Goal: Task Accomplishment & Management: Manage account settings

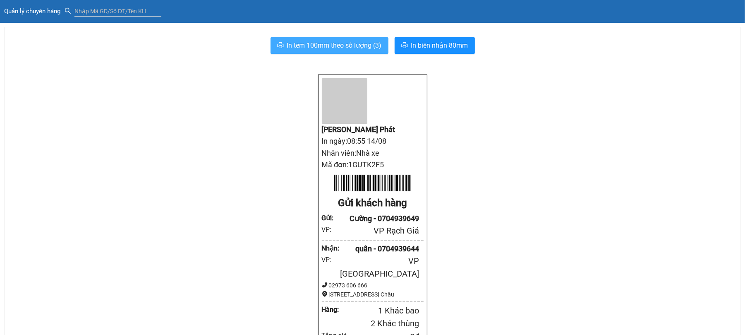
click at [346, 43] on span "In tem 100mm theo số lượng (3)" at bounding box center [334, 45] width 95 height 10
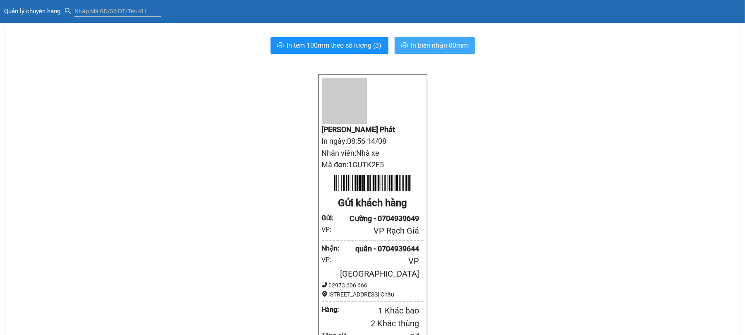
click at [420, 43] on span "In biên nhận 80mm" at bounding box center [439, 45] width 57 height 10
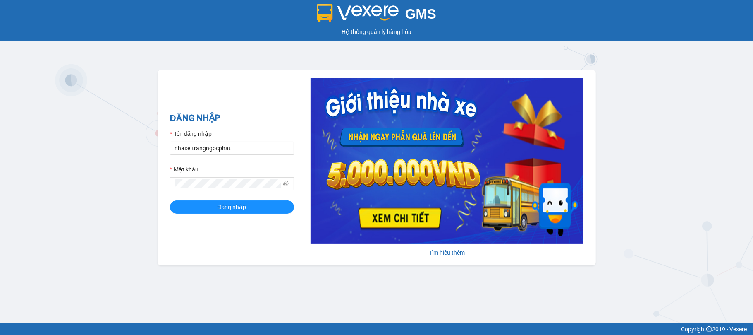
type input "nhaxe.trangngocphat"
click at [170, 200] on button "Đăng nhập" at bounding box center [232, 206] width 124 height 13
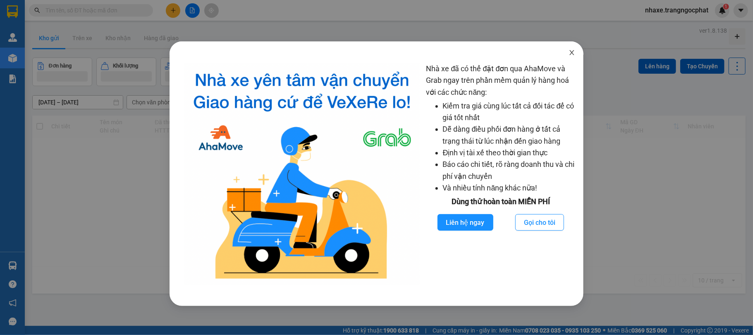
click at [571, 56] on icon "close" at bounding box center [572, 52] width 7 height 7
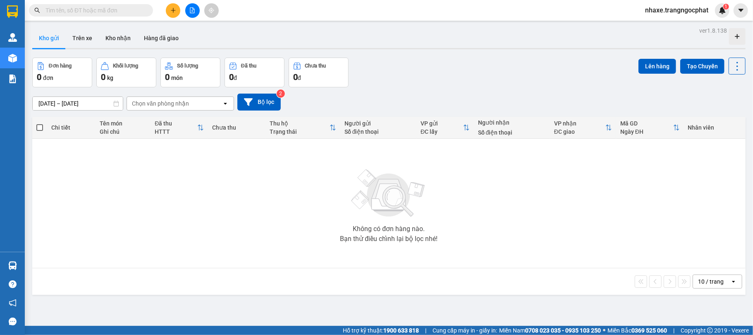
click at [195, 14] on button at bounding box center [192, 10] width 14 height 14
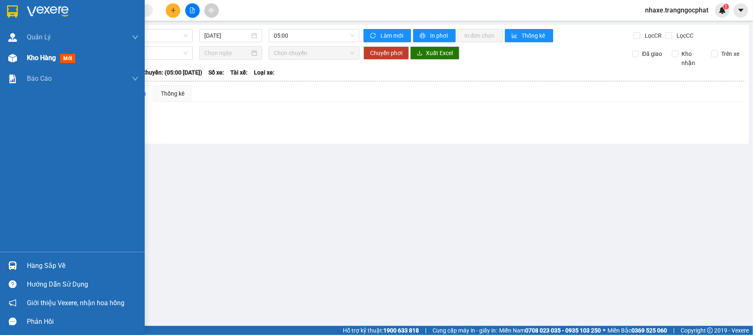
click at [50, 62] on span "Kho hàng" at bounding box center [41, 58] width 29 height 8
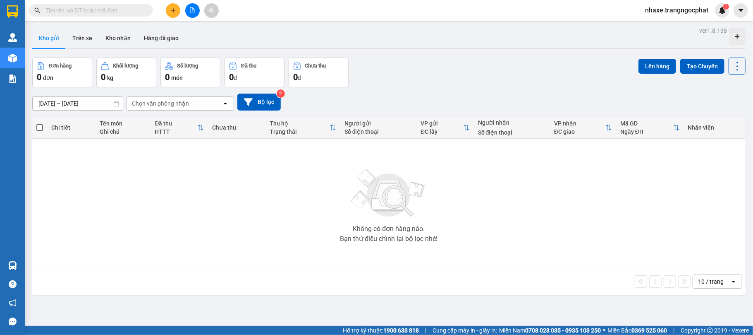
click at [170, 13] on button at bounding box center [173, 10] width 14 height 14
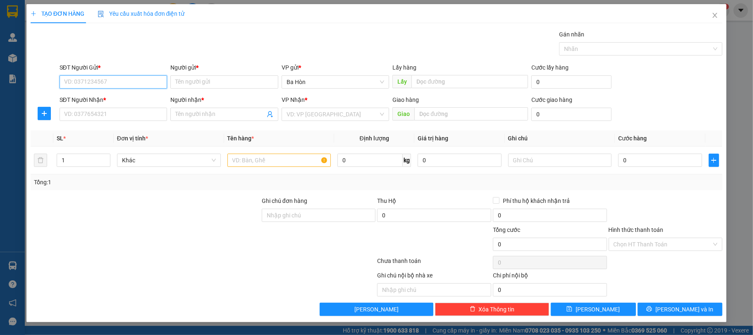
click at [147, 86] on input "SĐT Người Gửi *" at bounding box center [114, 81] width 108 height 13
type input "0704939469"
click at [187, 84] on input "Người gửi *" at bounding box center [224, 81] width 108 height 13
type input "Cường"
click at [717, 14] on icon "close" at bounding box center [715, 15] width 7 height 7
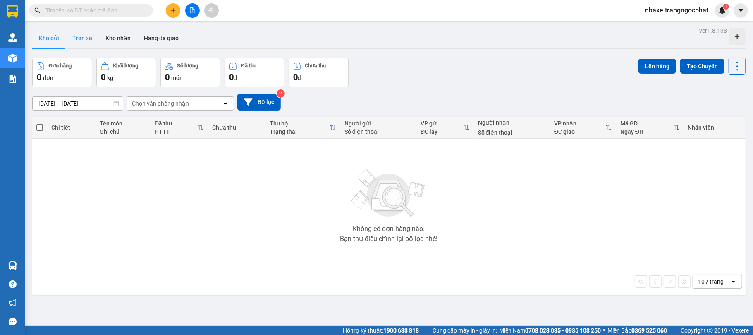
click at [86, 34] on button "Trên xe" at bounding box center [82, 38] width 33 height 20
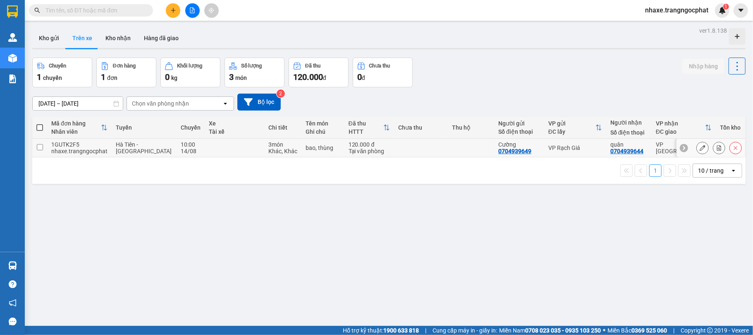
click at [205, 143] on td at bounding box center [235, 148] width 60 height 19
checkbox input "true"
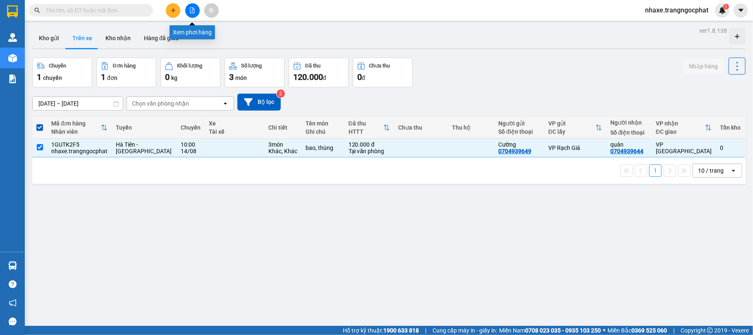
click at [197, 14] on button at bounding box center [192, 10] width 14 height 14
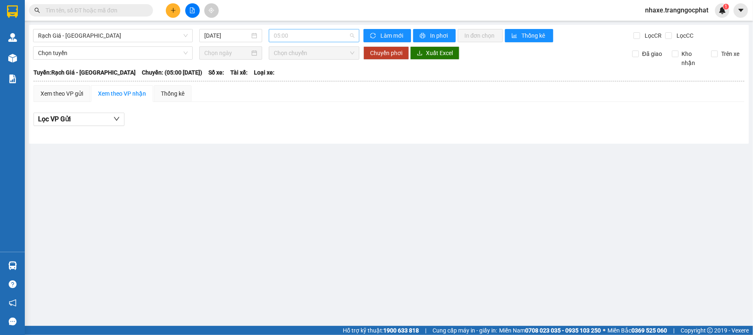
click at [287, 34] on span "05:00" at bounding box center [314, 35] width 81 height 12
click at [285, 34] on span "05:00" at bounding box center [314, 35] width 81 height 12
click at [156, 35] on span "Rạch Giá - Hà Tiên" at bounding box center [113, 35] width 150 height 12
click at [158, 35] on span "Rạch Giá - Hà Tiên" at bounding box center [113, 35] width 150 height 12
click at [137, 39] on span "Rạch Giá - Hà Tiên" at bounding box center [113, 35] width 150 height 12
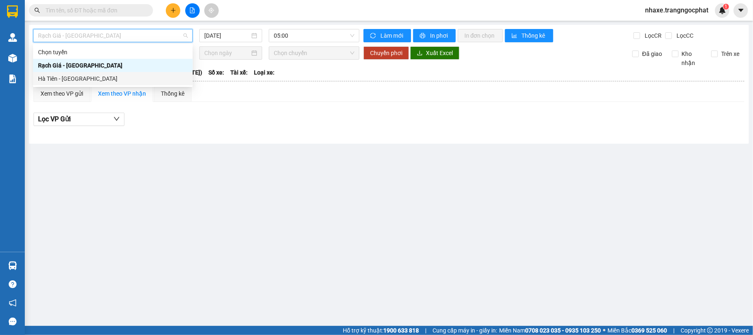
click at [118, 75] on div "Hà Tiên - Rạch Giá" at bounding box center [113, 78] width 150 height 9
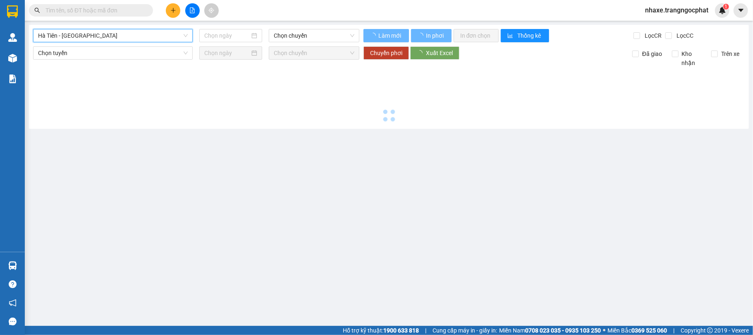
type input "14/08/2025"
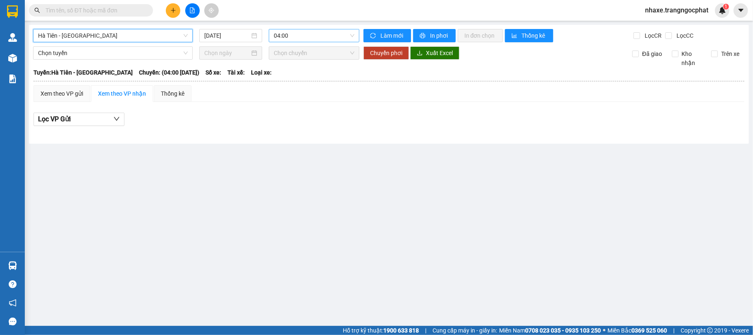
click at [309, 41] on span "04:00" at bounding box center [314, 35] width 81 height 12
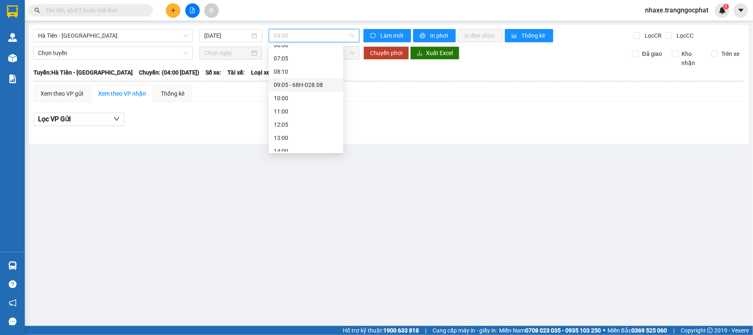
scroll to position [47, 0]
click at [311, 95] on div "10:00" at bounding box center [306, 97] width 65 height 9
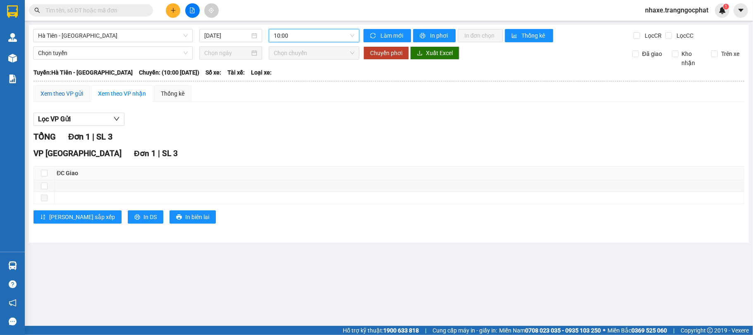
click at [73, 93] on div "Xem theo VP gửi" at bounding box center [62, 93] width 43 height 9
click at [115, 100] on div "Xem theo VP nhận" at bounding box center [122, 93] width 62 height 17
click at [383, 32] on span "Làm mới" at bounding box center [393, 35] width 24 height 9
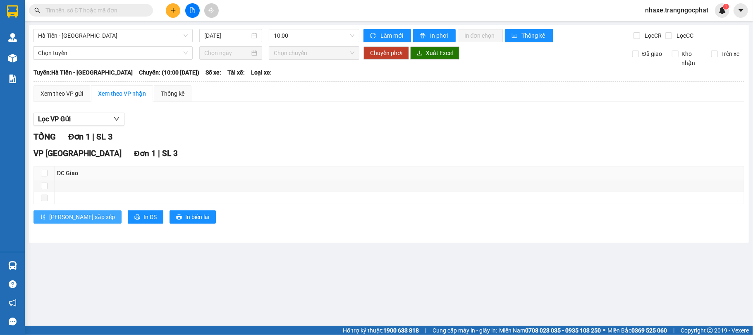
click at [57, 218] on span "Lưu sắp xếp" at bounding box center [82, 216] width 66 height 9
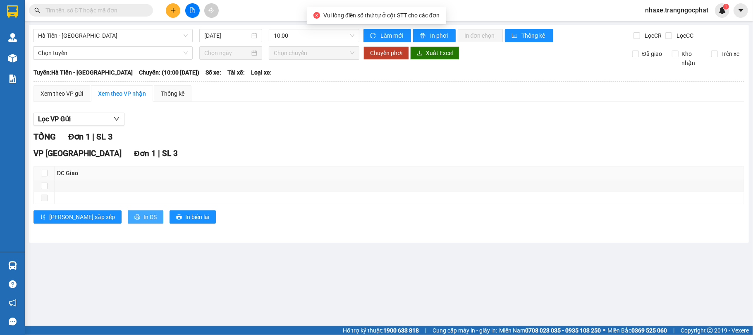
click at [144, 219] on span "In DS" at bounding box center [150, 216] width 13 height 9
click at [293, 36] on span "10:00" at bounding box center [314, 35] width 81 height 12
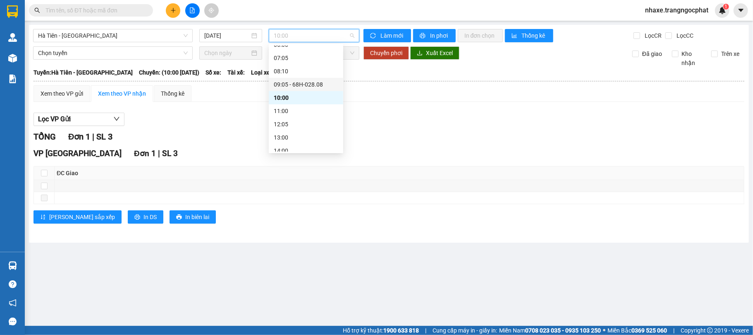
click at [319, 84] on div "09:05 - 68H-028.08" at bounding box center [306, 84] width 65 height 9
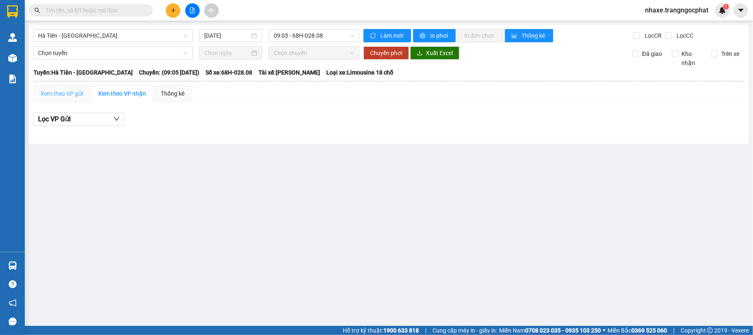
click at [62, 100] on div "Xem theo VP gửi" at bounding box center [62, 93] width 57 height 17
click at [323, 34] on span "09:05 - 68H-028.08" at bounding box center [314, 35] width 81 height 12
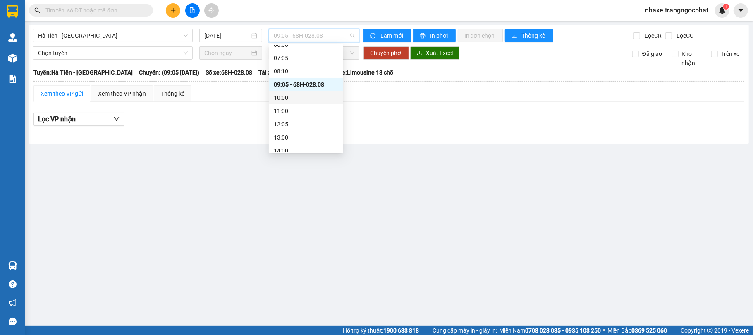
click at [301, 98] on div "10:00" at bounding box center [306, 97] width 65 height 9
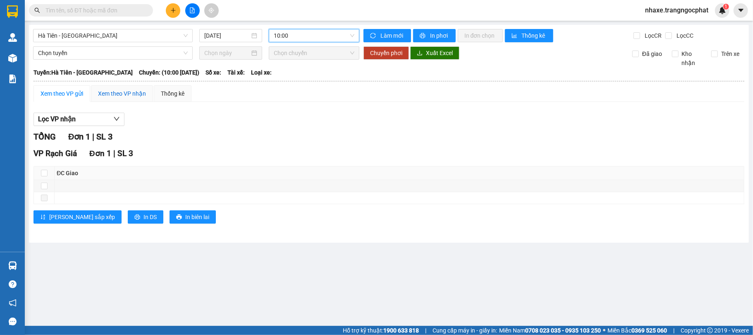
click at [127, 98] on div "Xem theo VP nhận" at bounding box center [122, 93] width 48 height 9
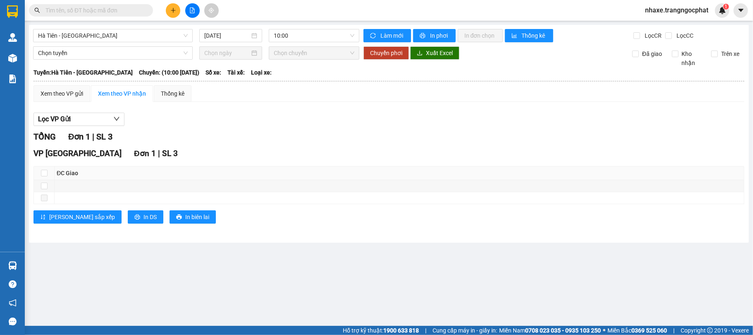
click at [174, 15] on button at bounding box center [173, 10] width 14 height 14
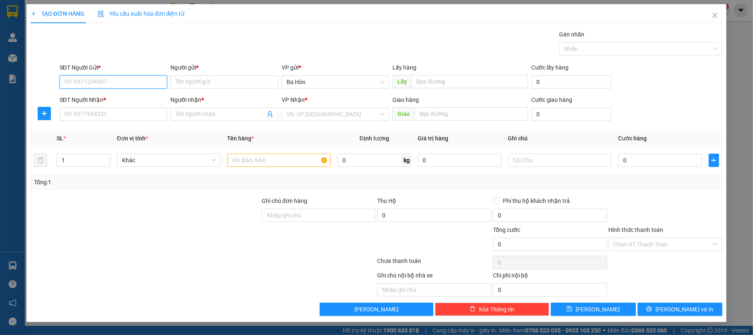
click at [125, 86] on input "SĐT Người Gửi *" at bounding box center [114, 81] width 108 height 13
type input "0704939649"
click at [232, 84] on input "Người gửi *" at bounding box center [224, 81] width 108 height 13
type input "Cường"
click at [129, 113] on input "SĐT Người Nhận *" at bounding box center [114, 114] width 108 height 13
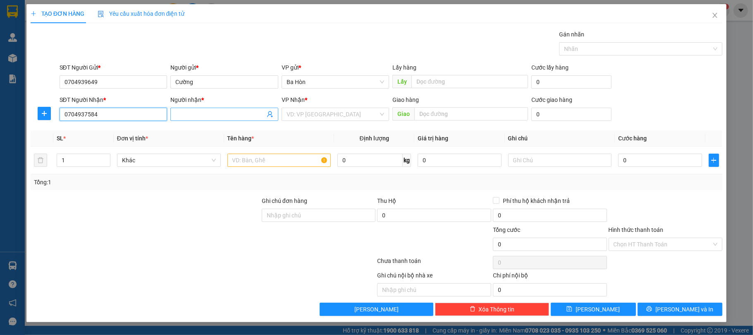
type input "0704937584"
click at [229, 116] on input "Người nhận *" at bounding box center [220, 114] width 90 height 9
type input "tú"
click at [298, 132] on th "Tên hàng *" at bounding box center [279, 138] width 110 height 16
click at [316, 116] on input "search" at bounding box center [333, 114] width 92 height 12
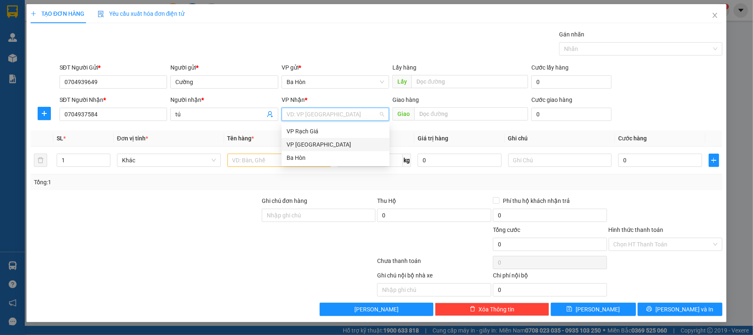
click at [314, 146] on div "VP Hà Tiên" at bounding box center [336, 144] width 98 height 9
click at [323, 77] on span "Ba Hòn" at bounding box center [336, 82] width 98 height 12
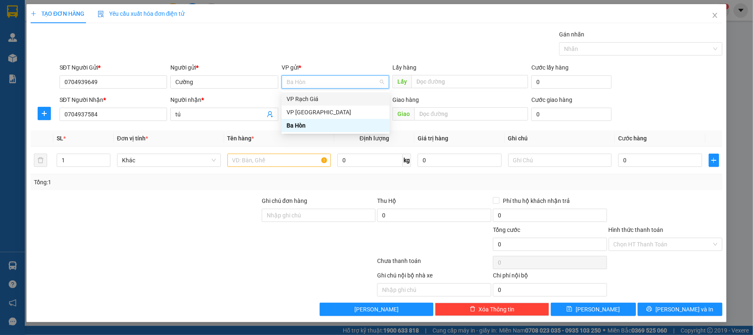
click at [313, 98] on div "VP Rạch Giá" at bounding box center [336, 98] width 98 height 9
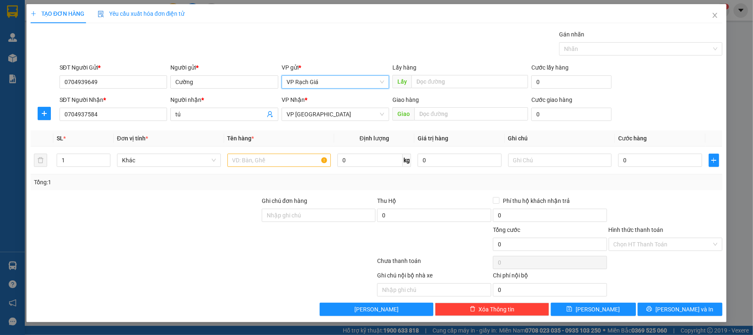
click at [382, 98] on div "VP Nhận *" at bounding box center [336, 99] width 108 height 9
click at [644, 165] on input "0" at bounding box center [660, 159] width 84 height 13
type input "2"
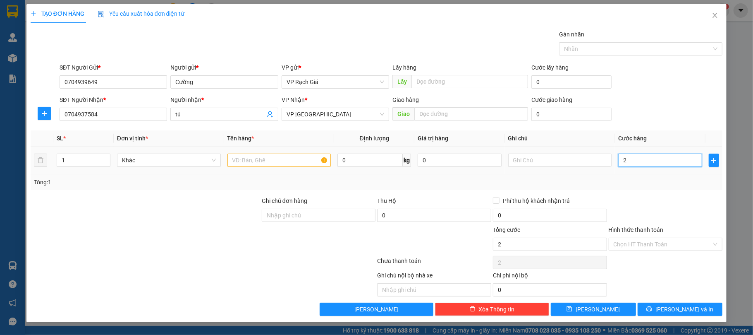
type input "20"
click at [626, 172] on td "20" at bounding box center [660, 160] width 90 height 28
type input "20.000"
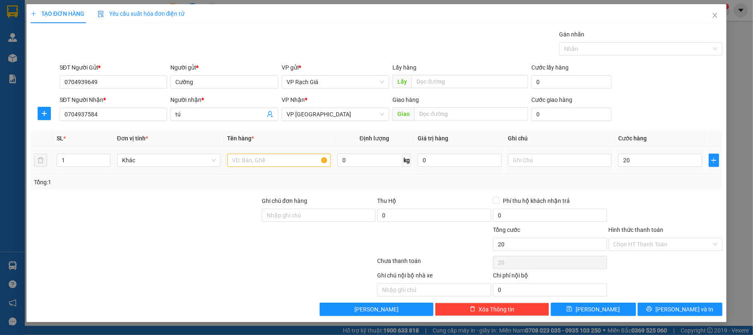
type input "20.000"
click at [275, 163] on input "text" at bounding box center [279, 159] width 104 height 13
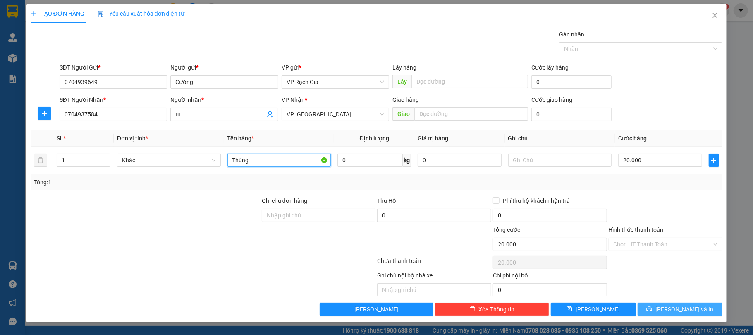
type input "Thùng"
click at [670, 310] on button "Lưu và In" at bounding box center [680, 308] width 85 height 13
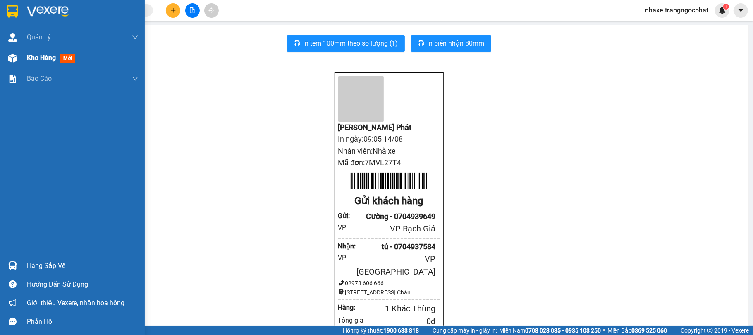
click at [17, 59] on div at bounding box center [12, 58] width 14 height 14
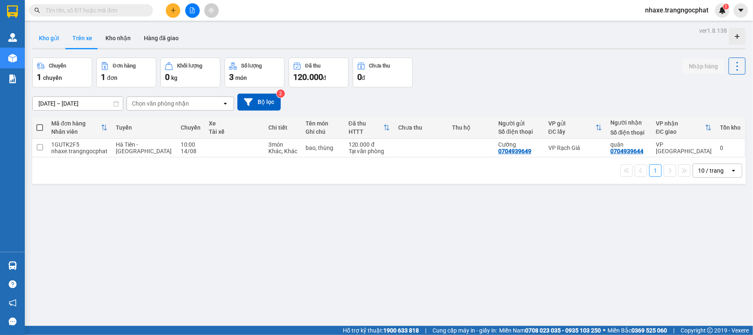
click at [48, 38] on button "Kho gửi" at bounding box center [49, 38] width 34 height 20
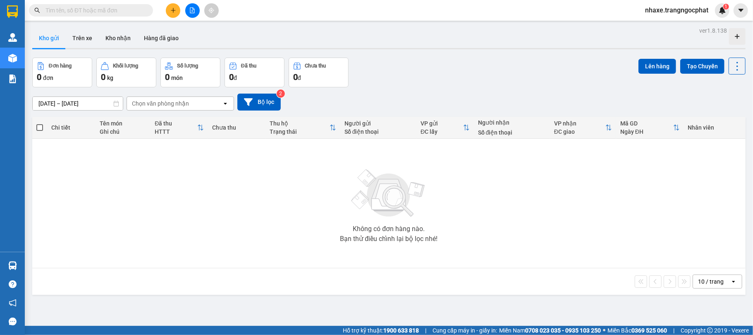
click at [192, 108] on div "Chọn văn phòng nhận" at bounding box center [174, 103] width 95 height 13
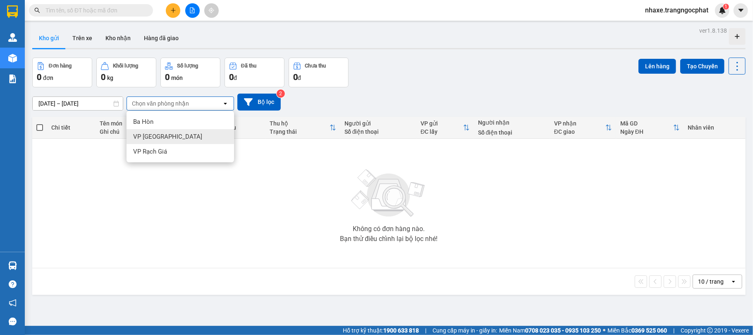
click at [164, 139] on div "VP Hà Tiên" at bounding box center [181, 136] width 108 height 15
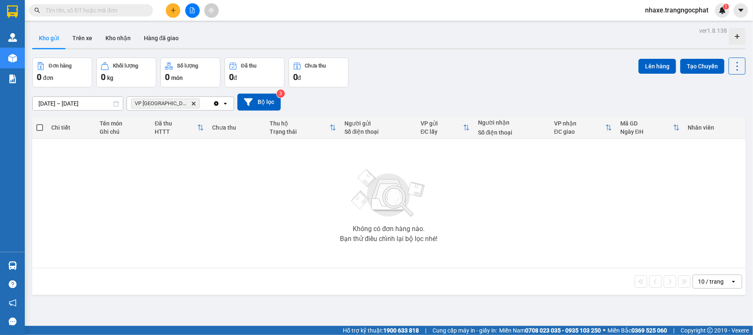
click at [192, 105] on icon "VP Hà Tiên, close by backspace" at bounding box center [194, 103] width 4 height 4
click at [180, 107] on div "Chọn văn phòng nhận" at bounding box center [160, 103] width 57 height 8
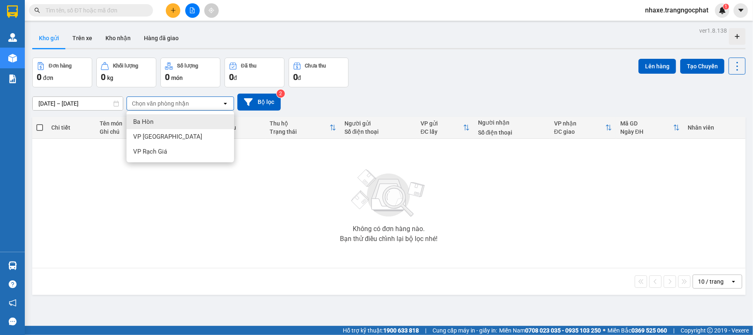
click at [166, 120] on div "Ba Hòn" at bounding box center [181, 121] width 108 height 15
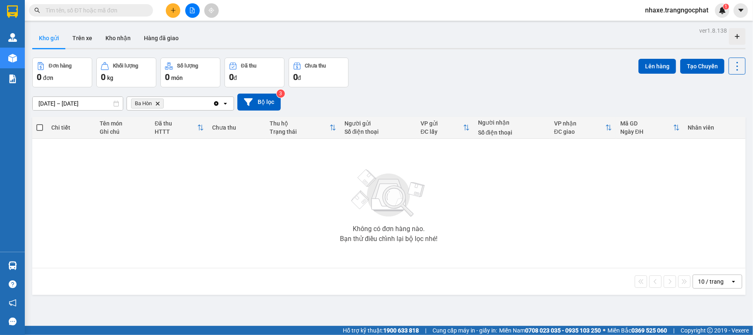
click at [217, 103] on icon "Clear all" at bounding box center [216, 103] width 7 height 7
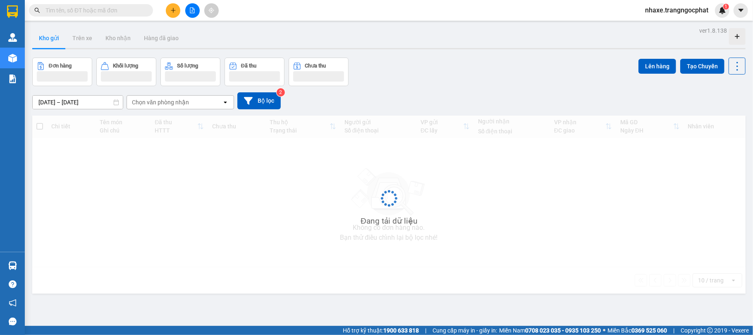
click at [195, 108] on div "Chọn văn phòng nhận" at bounding box center [174, 102] width 95 height 13
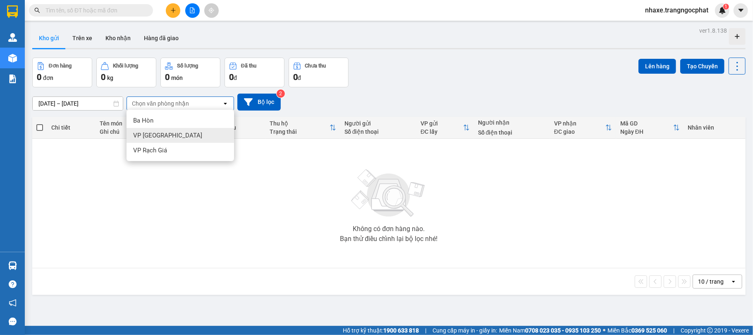
click at [168, 138] on div "VP Hà Tiên" at bounding box center [181, 135] width 108 height 15
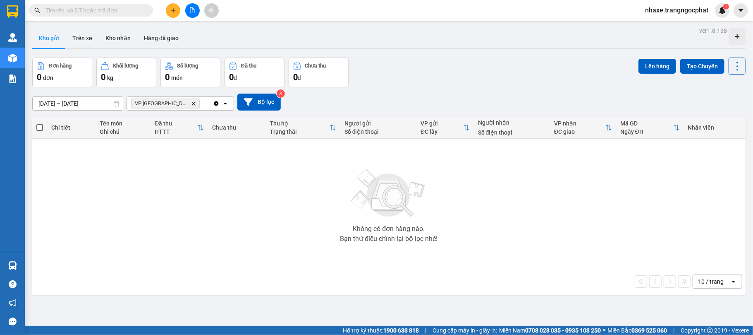
click at [205, 104] on div "VP Hà Tiên Delete" at bounding box center [170, 103] width 86 height 13
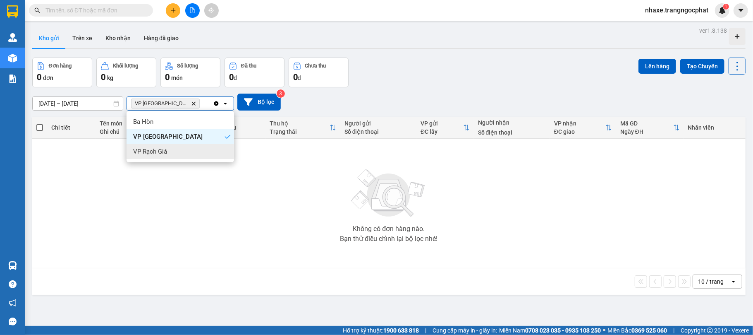
click at [156, 153] on span "VP Rạch Giá" at bounding box center [150, 151] width 34 height 8
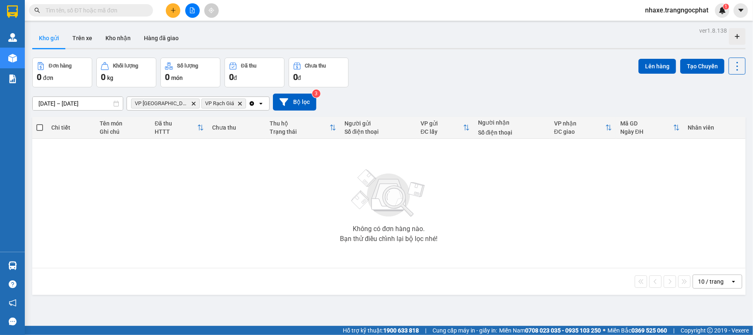
click at [192, 105] on icon "VP Hà Tiên, close by backspace" at bounding box center [194, 103] width 4 height 4
click at [172, 103] on icon "Delete" at bounding box center [169, 103] width 5 height 5
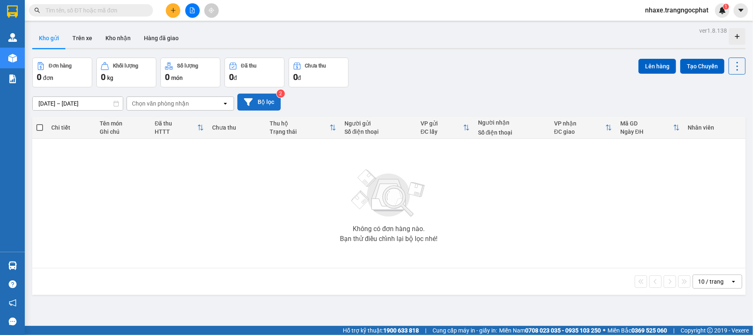
click at [257, 101] on button "Bộ lọc" at bounding box center [258, 101] width 43 height 17
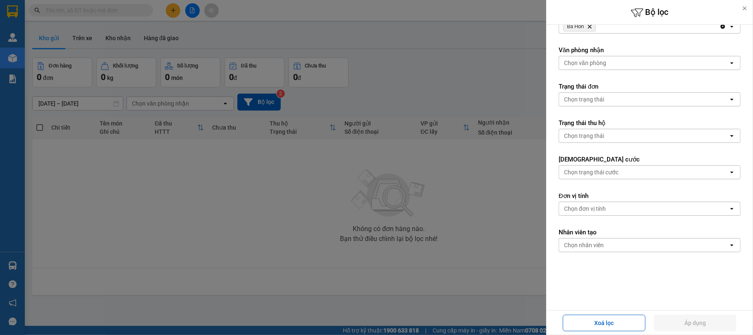
scroll to position [62, 0]
click at [740, 12] on div at bounding box center [745, 8] width 17 height 17
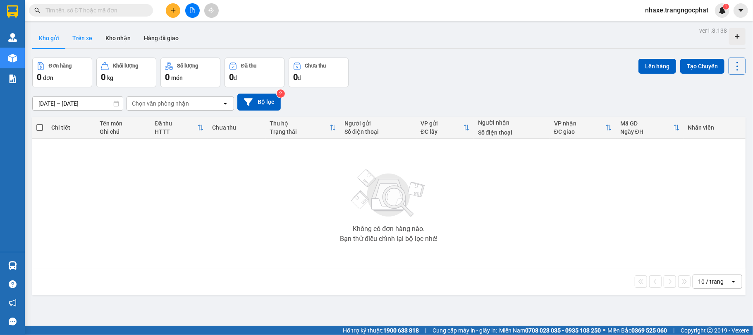
click at [85, 38] on button "Trên xe" at bounding box center [82, 38] width 33 height 20
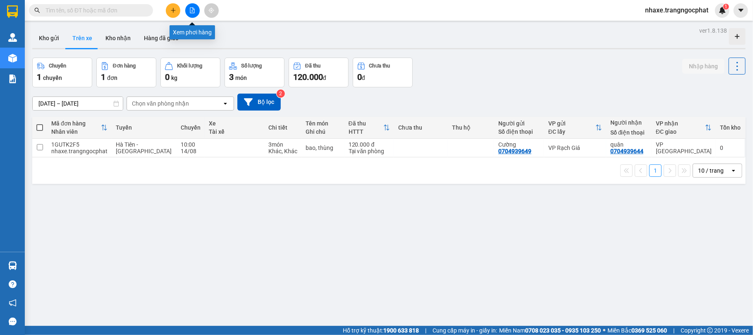
click at [187, 12] on button at bounding box center [192, 10] width 14 height 14
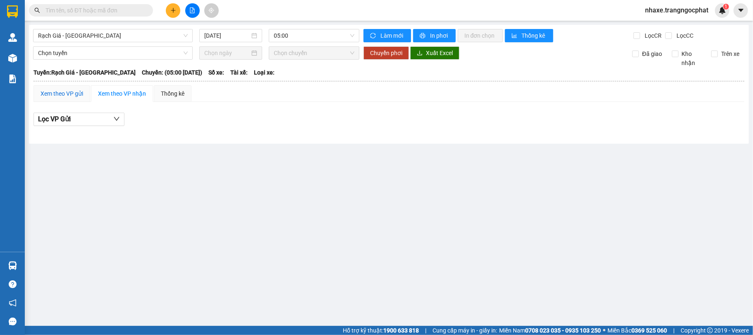
click at [55, 96] on div "Xem theo VP gửi" at bounding box center [62, 93] width 43 height 9
click at [141, 96] on div "Xem theo VP nhận" at bounding box center [122, 93] width 48 height 9
click at [55, 93] on div "Xem theo VP gửi" at bounding box center [62, 93] width 43 height 9
click at [101, 119] on button "Lọc VP nhận" at bounding box center [79, 119] width 91 height 13
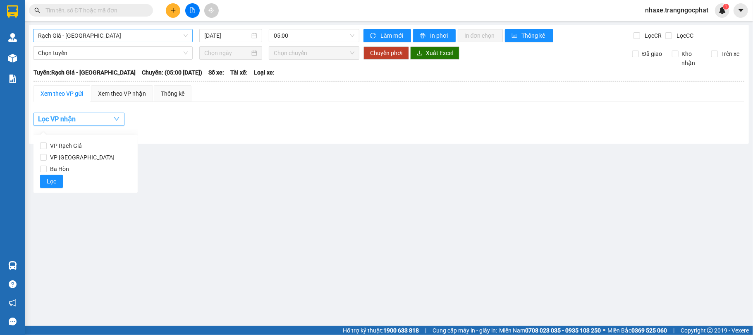
click at [121, 40] on span "Rạch Giá - Hà Tiên" at bounding box center [113, 35] width 150 height 12
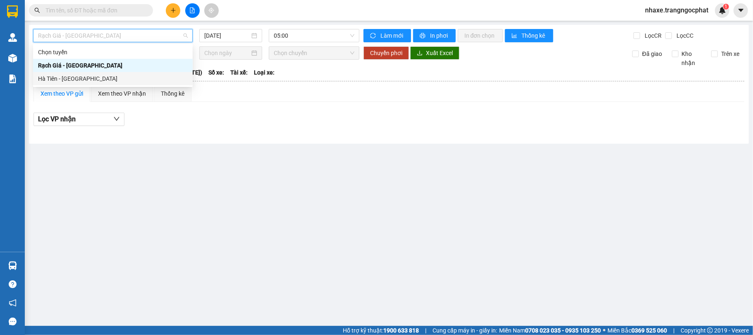
click at [93, 79] on div "Hà Tiên - Rạch Giá" at bounding box center [113, 78] width 150 height 9
type input "14/08/2025"
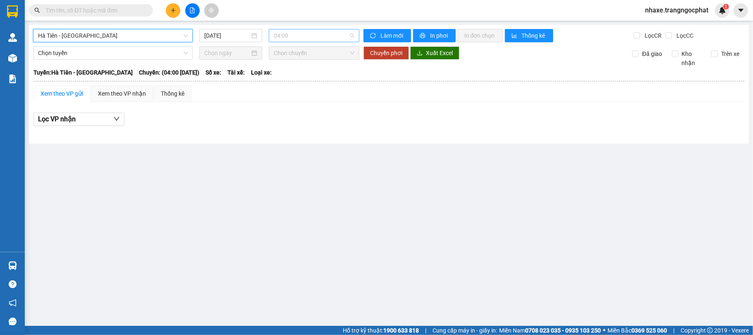
click at [276, 37] on span "04:00" at bounding box center [314, 35] width 81 height 12
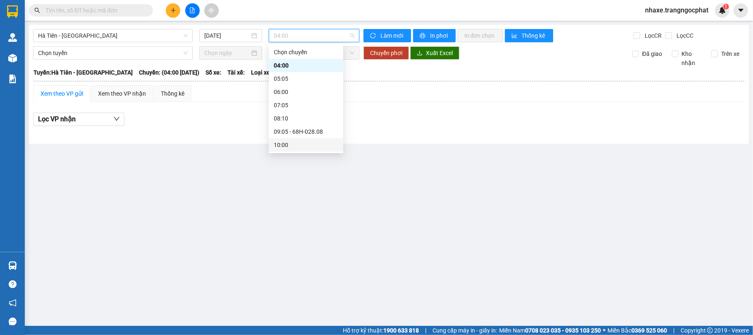
click at [279, 141] on div "10:00" at bounding box center [306, 144] width 65 height 9
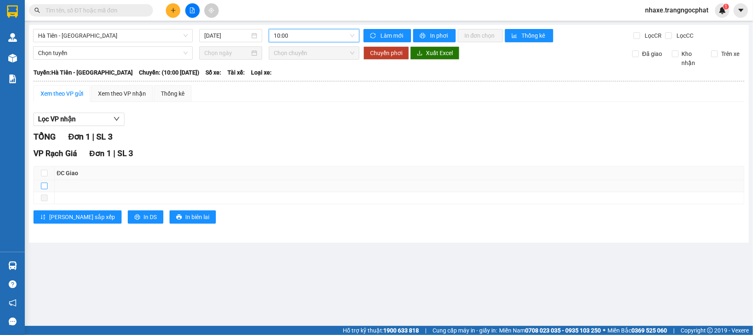
click at [45, 187] on input "checkbox" at bounding box center [44, 185] width 7 height 7
checkbox input "true"
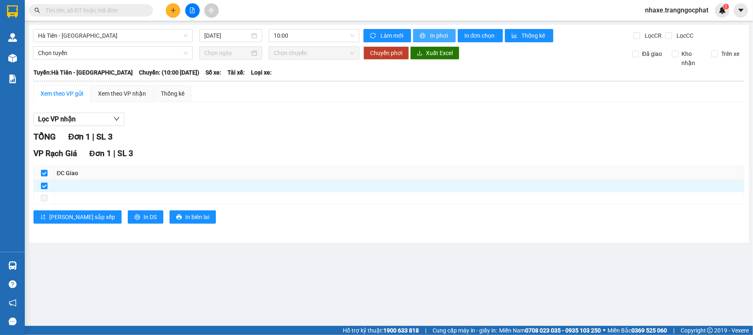
click at [433, 33] on span "In phơi" at bounding box center [439, 35] width 19 height 9
click at [182, 147] on div "TỔNG Đơn 1 | SL 3 VP Rạch Giá Đơn 1 | SL 3 ĐC Giao Ký nhận Lưu sắp xếp In DS In…" at bounding box center [389, 181] width 711 height 103
click at [47, 189] on input "checkbox" at bounding box center [44, 185] width 7 height 7
checkbox input "false"
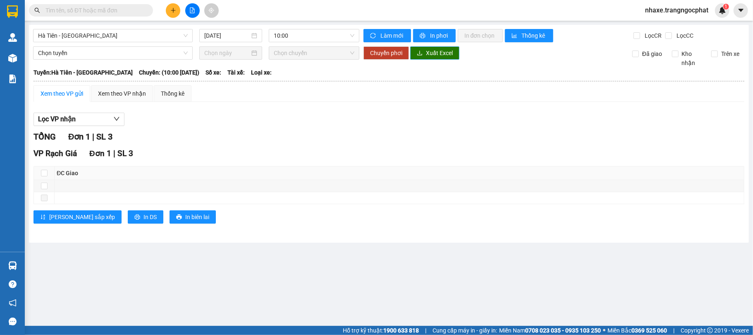
click at [448, 57] on span "Xuất Excel" at bounding box center [439, 52] width 27 height 9
click at [678, 12] on span "nhaxe.trangngocphat" at bounding box center [677, 10] width 77 height 10
click at [503, 177] on th "ĐC Giao" at bounding box center [400, 173] width 690 height 14
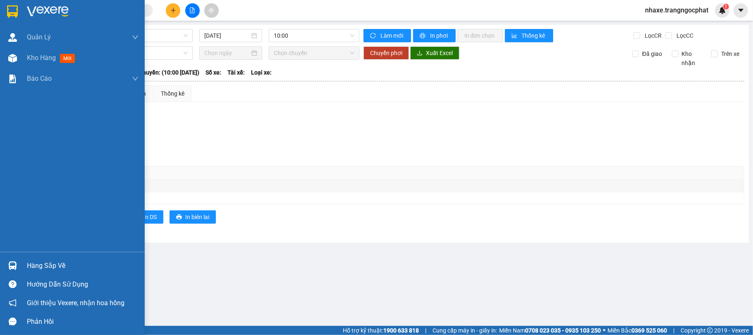
click at [49, 12] on img at bounding box center [48, 11] width 42 height 12
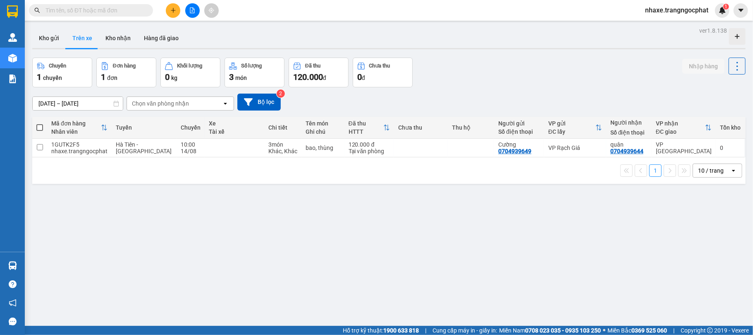
click at [668, 15] on span "nhaxe.trangngocphat" at bounding box center [677, 10] width 77 height 10
click at [663, 26] on span "Đăng xuất" at bounding box center [680, 25] width 59 height 9
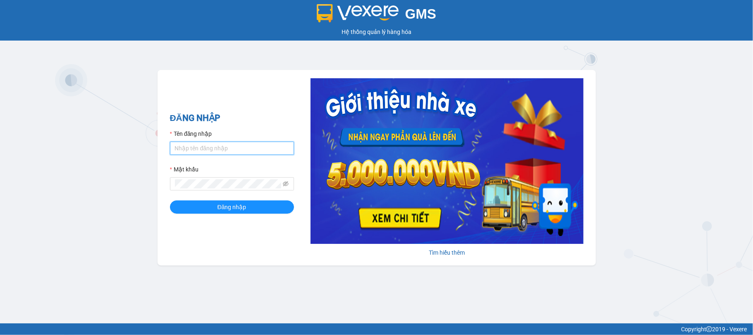
click at [201, 145] on input "Tên đăng nhập" at bounding box center [232, 147] width 124 height 13
type input "nhaxe.trangngocphat"
click at [170, 200] on button "Đăng nhập" at bounding box center [232, 206] width 124 height 13
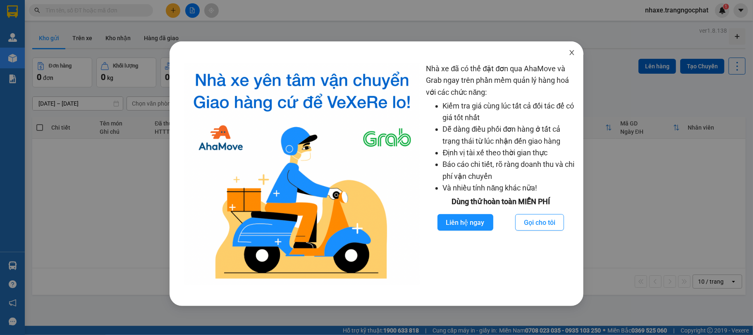
click at [569, 56] on icon "close" at bounding box center [572, 52] width 7 height 7
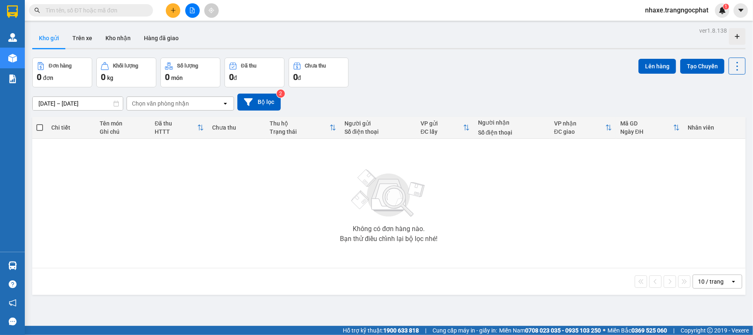
click at [116, 10] on input "text" at bounding box center [94, 10] width 98 height 9
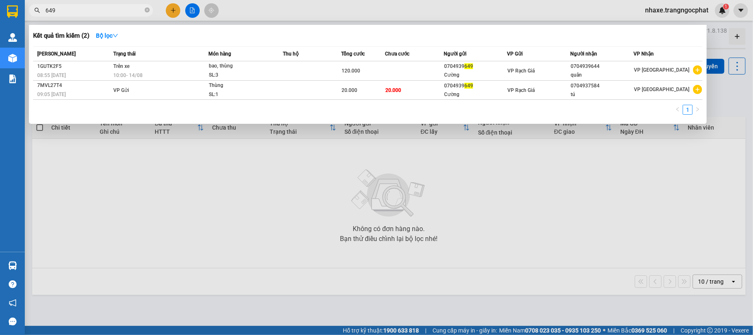
type input "649"
click at [267, 200] on div at bounding box center [376, 167] width 753 height 335
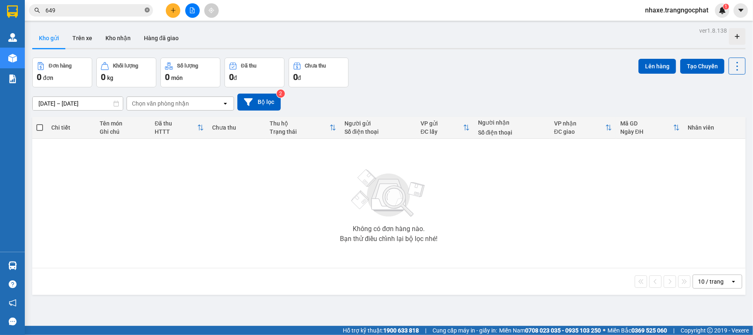
click at [145, 10] on icon "close-circle" at bounding box center [147, 9] width 5 height 5
click at [178, 206] on div "Không có đơn hàng nào. Bạn thử điều chỉnh lại bộ lọc nhé!" at bounding box center [388, 203] width 705 height 124
click at [170, 12] on icon "plus" at bounding box center [173, 10] width 6 height 6
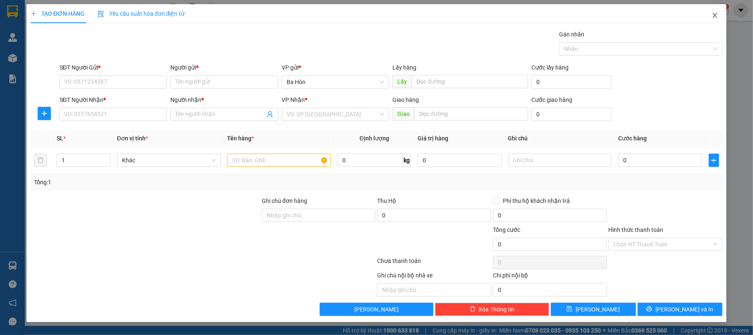
click at [717, 13] on icon "close" at bounding box center [715, 15] width 7 height 7
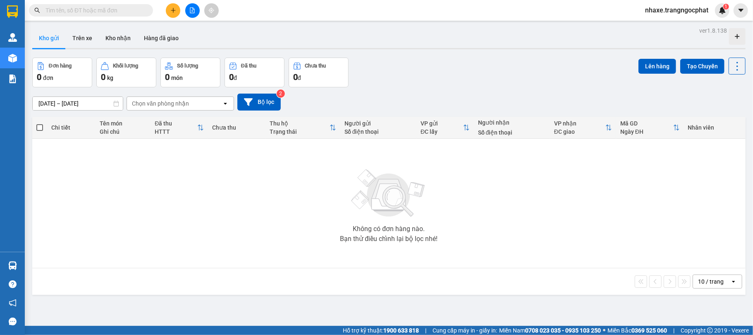
click at [175, 2] on div "Kết quả tìm kiếm ( 2 ) Bộ lọc Mã ĐH Trạng thái Món hàng Thu hộ Tổng cước Chưa c…" at bounding box center [376, 10] width 753 height 21
click at [172, 9] on icon "plus" at bounding box center [173, 10] width 6 height 6
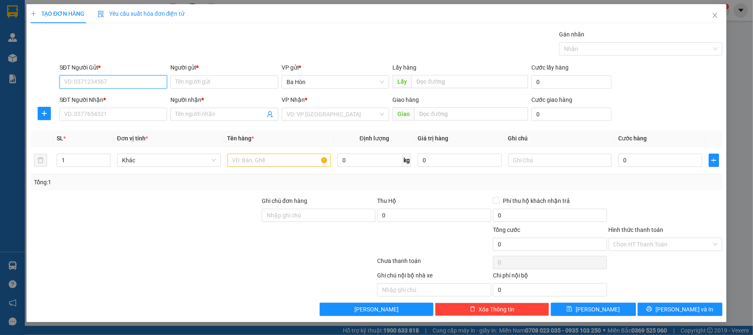
click at [111, 84] on input "SĐT Người Gửi *" at bounding box center [114, 81] width 108 height 13
type input "0704939649"
click at [195, 81] on input "Người gửi *" at bounding box center [224, 81] width 108 height 13
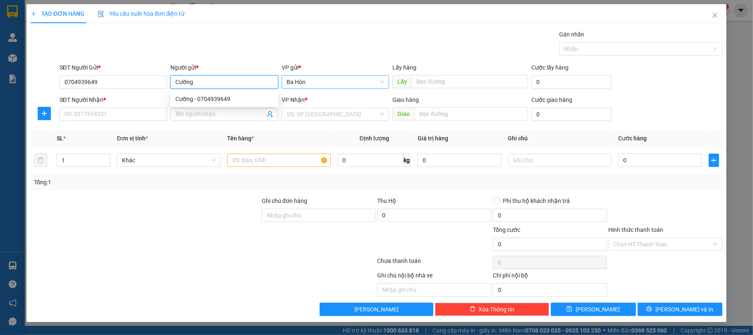
click at [308, 85] on span "Ba Hòn" at bounding box center [336, 82] width 98 height 12
type input "Cường"
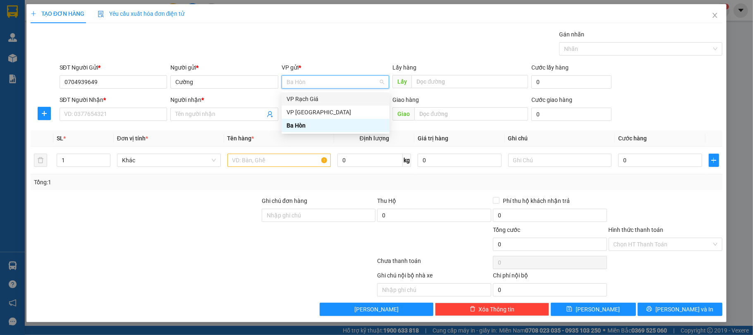
click at [328, 98] on div "VP Rạch Giá" at bounding box center [336, 98] width 98 height 9
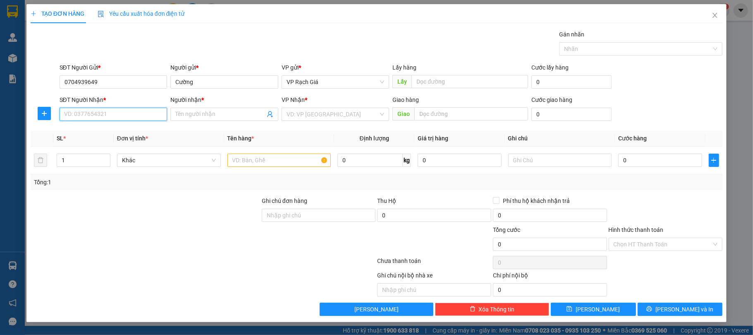
click at [101, 111] on input "SĐT Người Nhận *" at bounding box center [114, 114] width 108 height 13
type input "0704939333"
click at [207, 115] on input "Người nhận *" at bounding box center [220, 114] width 90 height 9
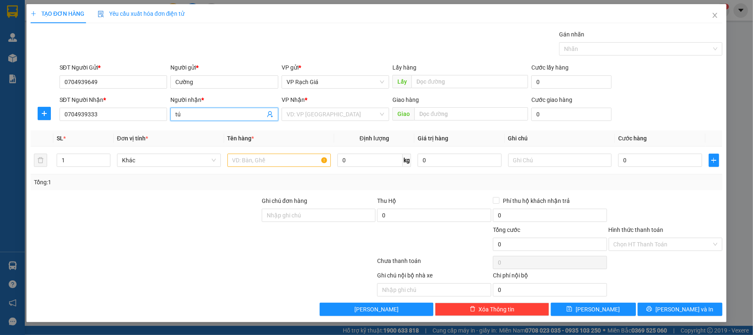
type input "tú"
click at [297, 128] on div "Transit Pickup Surcharge Ids Transit Deliver Surcharge Ids Transit Deliver Surc…" at bounding box center [377, 173] width 692 height 286
click at [307, 113] on input "search" at bounding box center [333, 114] width 92 height 12
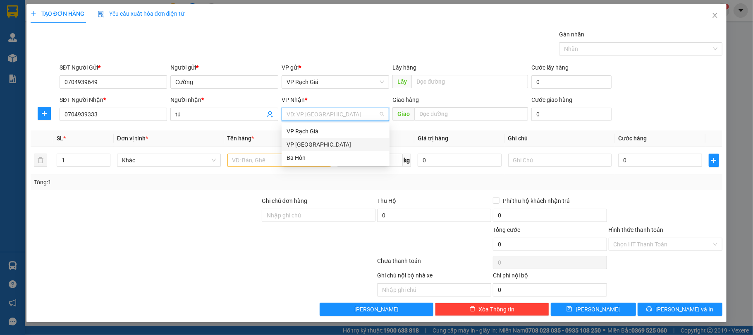
click at [307, 147] on div "VP Hà Tiên" at bounding box center [336, 144] width 98 height 9
click at [270, 161] on input "text" at bounding box center [279, 159] width 104 height 13
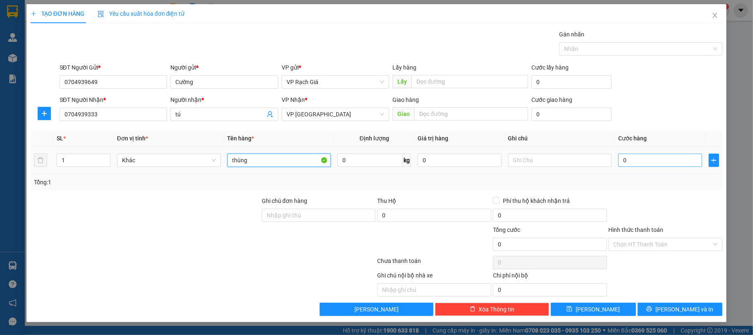
type input "thùng"
click at [647, 159] on input "0" at bounding box center [660, 159] width 84 height 13
type input "2"
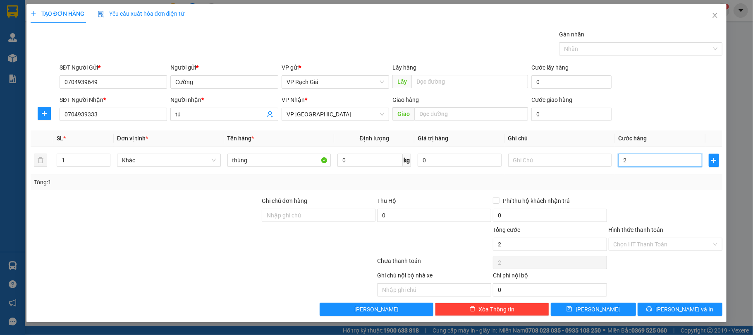
type input "20"
click at [563, 186] on div "Tổng: 1" at bounding box center [377, 181] width 686 height 9
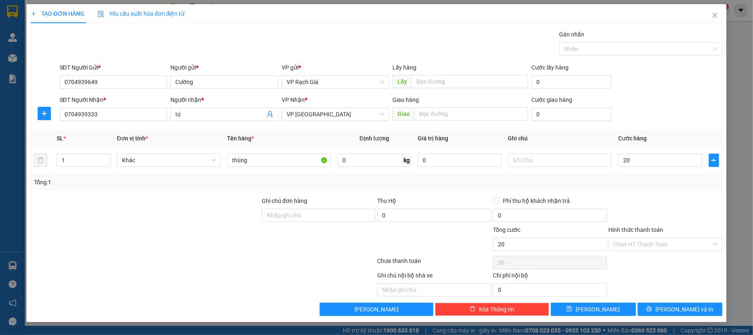
type input "20.000"
click at [678, 250] on input "Hình thức thanh toán" at bounding box center [663, 244] width 98 height 12
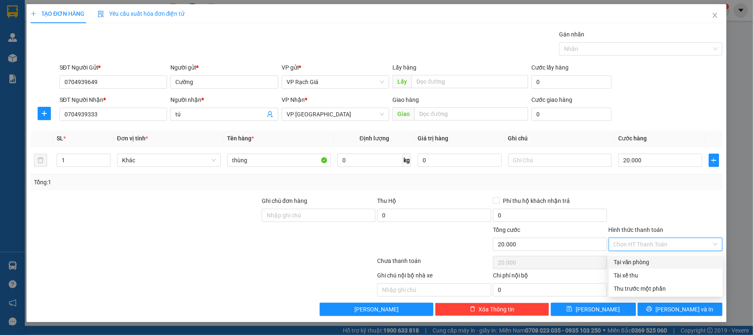
click at [678, 250] on input "Hình thức thanh toán" at bounding box center [663, 244] width 98 height 12
click at [631, 260] on div "Tại văn phòng" at bounding box center [666, 261] width 104 height 9
type input "0"
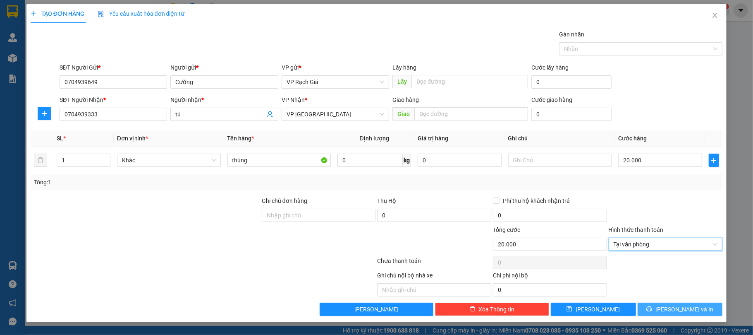
click at [685, 313] on span "Lưu và In" at bounding box center [685, 308] width 58 height 9
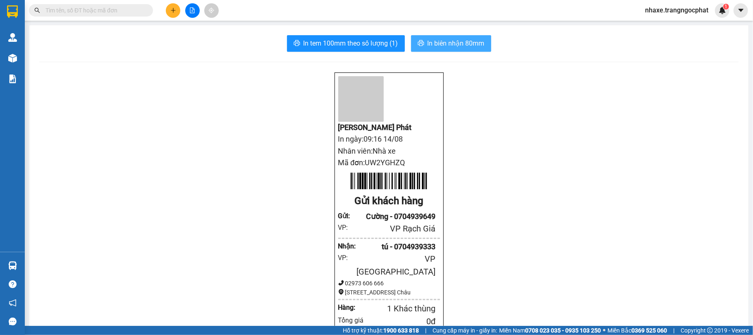
click at [419, 42] on icon "printer" at bounding box center [421, 43] width 7 height 7
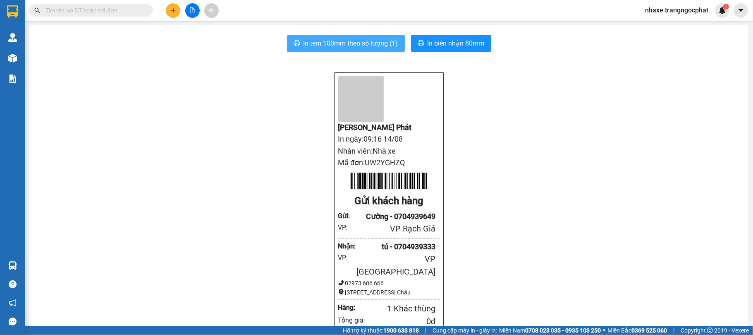
click at [342, 46] on span "In tem 100mm theo số lượng (1)" at bounding box center [351, 43] width 95 height 10
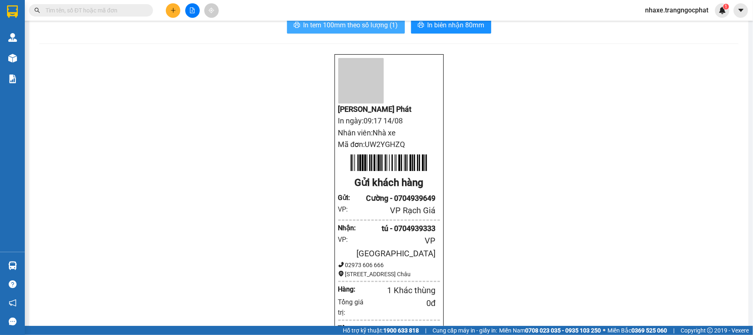
scroll to position [69, 0]
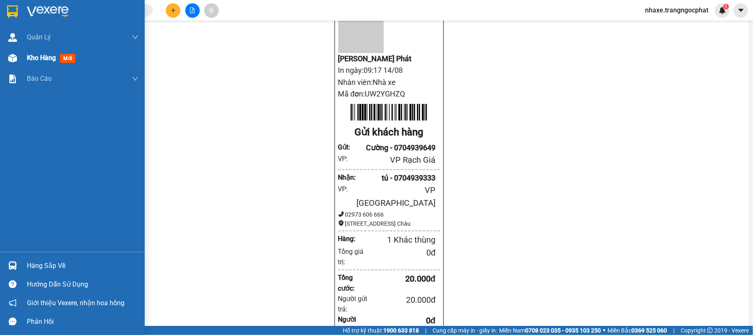
click at [8, 57] on img at bounding box center [12, 58] width 9 height 9
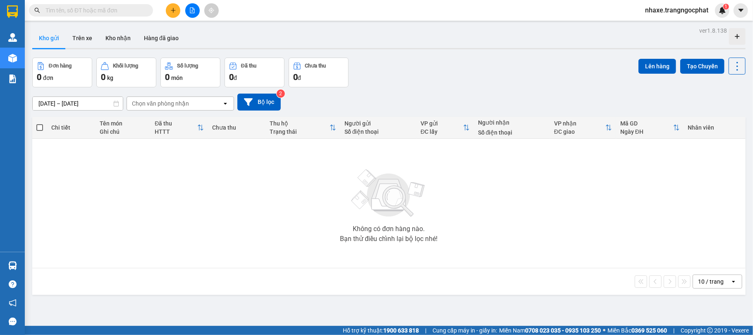
click at [156, 108] on div "Chọn văn phòng nhận" at bounding box center [160, 103] width 57 height 8
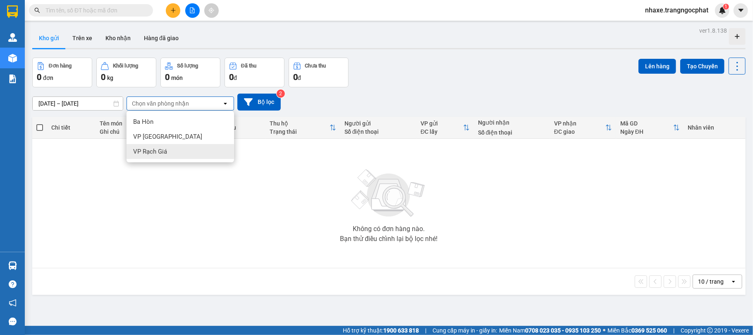
click at [166, 149] on span "VP Rạch Giá" at bounding box center [150, 151] width 34 height 8
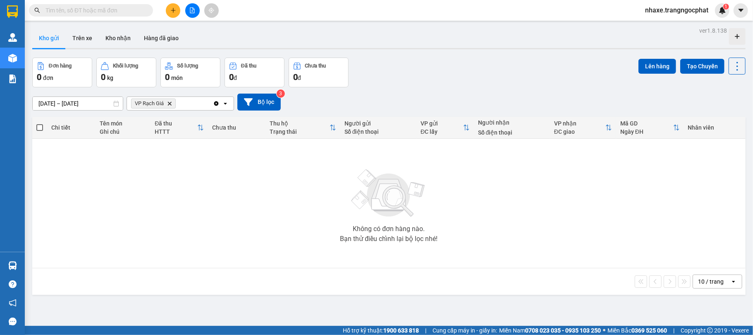
click at [685, 5] on span "nhaxe.trangngocphat" at bounding box center [677, 10] width 77 height 10
click at [748, 5] on div "nhaxe.trangngocphat 1" at bounding box center [696, 10] width 115 height 14
click at [690, 8] on span "nhaxe.trangngocphat" at bounding box center [677, 10] width 77 height 10
click at [743, 12] on icon "caret-down" at bounding box center [741, 10] width 7 height 7
click at [689, 7] on span "nhaxe.trangngocphat" at bounding box center [677, 10] width 77 height 10
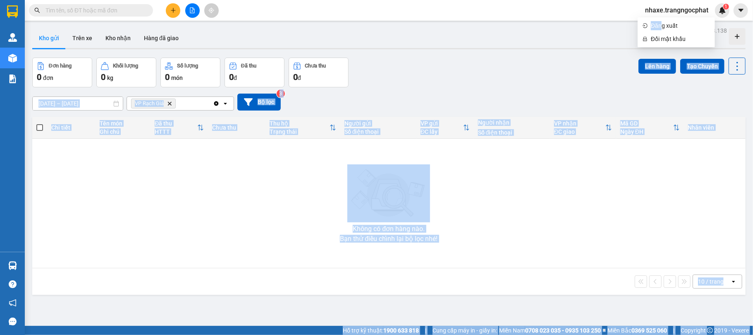
drag, startPoint x: 662, startPoint y: 27, endPoint x: 606, endPoint y: 60, distance: 65.6
click at [606, 60] on body "Kết quả tìm kiếm ( 2 ) Bộ lọc Mã ĐH Trạng thái Món hàng Thu hộ Tổng cước Chưa c…" at bounding box center [376, 167] width 753 height 335
click at [606, 60] on div "Đơn hàng 0 đơn Khối lượng 0 kg Số lượng 0 món Đã thu 0 đ Chưa thu 0 đ Lên hàng …" at bounding box center [389, 72] width 714 height 30
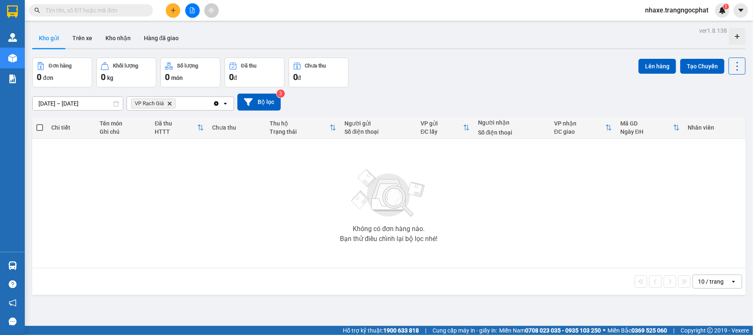
click at [686, 10] on span "nhaxe.trangngocphat" at bounding box center [677, 10] width 77 height 10
click at [675, 29] on span "Đăng xuất" at bounding box center [680, 25] width 59 height 9
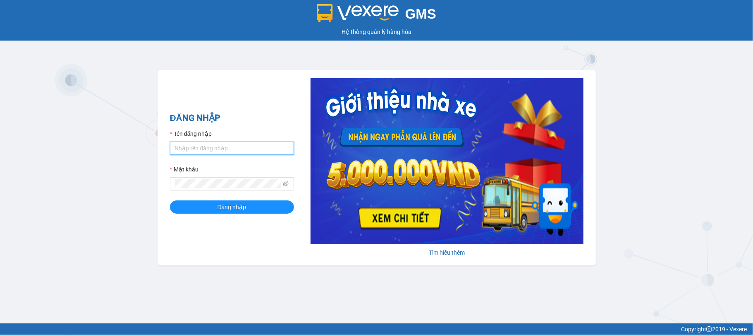
click at [217, 150] on input "Tên đăng nhập" at bounding box center [232, 147] width 124 height 13
type input "nhaxe.trangngocphat"
click at [170, 200] on button "Đăng nhập" at bounding box center [232, 206] width 124 height 13
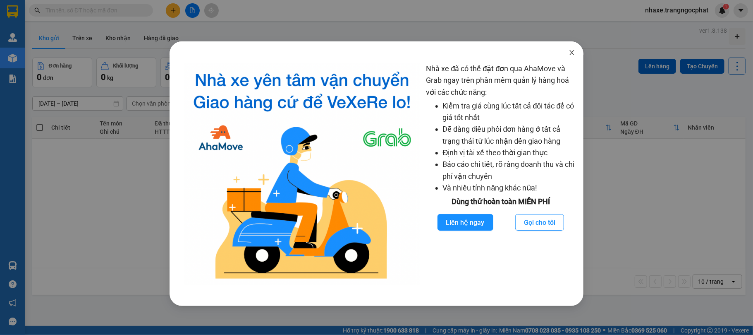
click at [572, 52] on icon "close" at bounding box center [572, 52] width 7 height 7
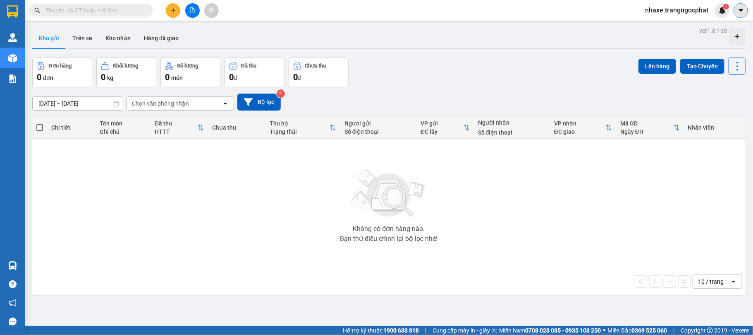
click at [743, 13] on icon "caret-down" at bounding box center [741, 10] width 7 height 7
click at [680, 11] on span "nhaxe.trangngocphat" at bounding box center [677, 10] width 77 height 10
click at [675, 28] on span "Đăng xuất" at bounding box center [680, 25] width 59 height 9
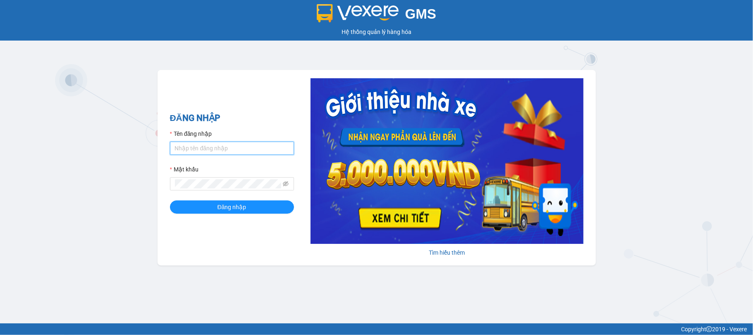
click at [175, 148] on input "Tên đăng nhập" at bounding box center [232, 147] width 124 height 13
type input "nhaxe.trangngocphat"
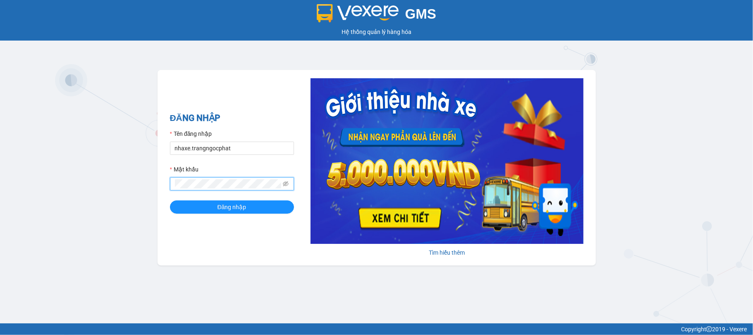
click at [170, 200] on button "Đăng nhập" at bounding box center [232, 206] width 124 height 13
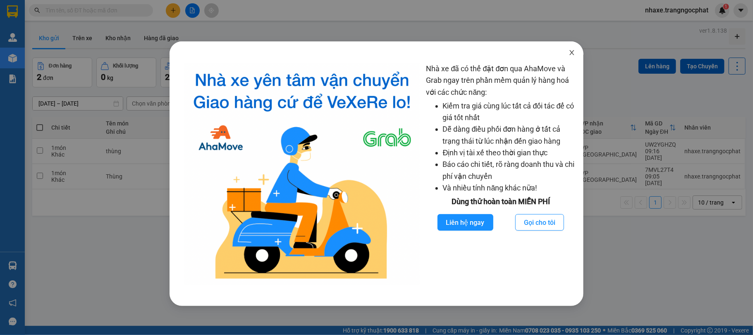
click at [570, 53] on icon "close" at bounding box center [572, 52] width 7 height 7
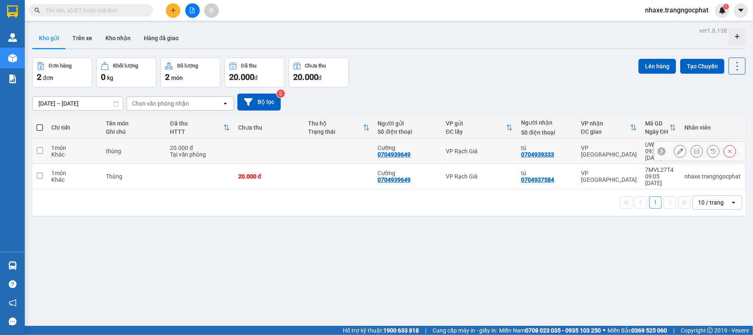
click at [325, 152] on td at bounding box center [339, 151] width 70 height 25
checkbox input "true"
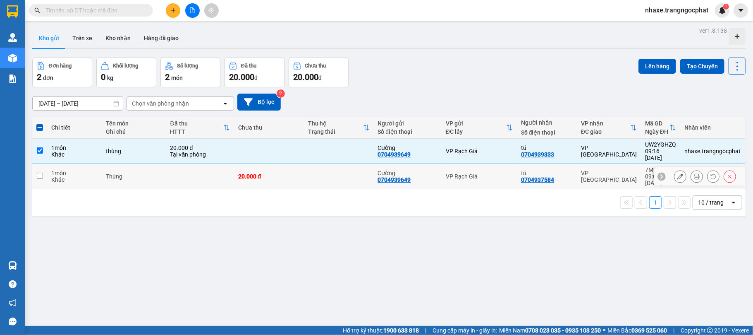
click at [322, 165] on td at bounding box center [339, 176] width 70 height 25
checkbox input "true"
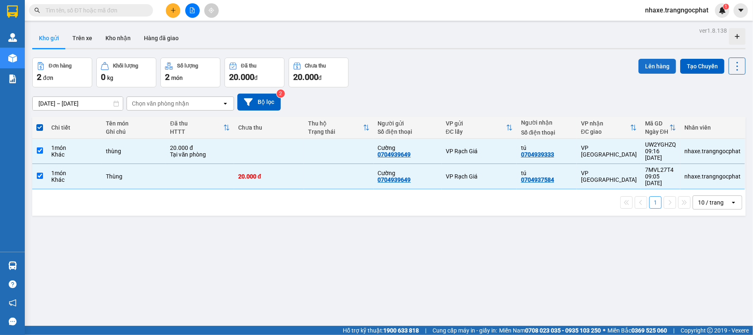
click at [654, 65] on button "Lên hàng" at bounding box center [658, 66] width 38 height 15
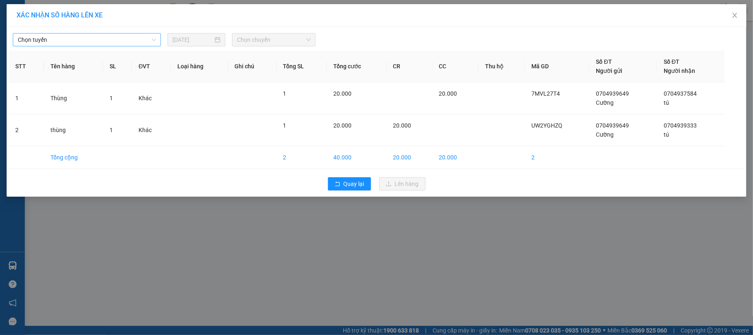
click at [89, 37] on span "Chọn tuyến" at bounding box center [87, 40] width 138 height 12
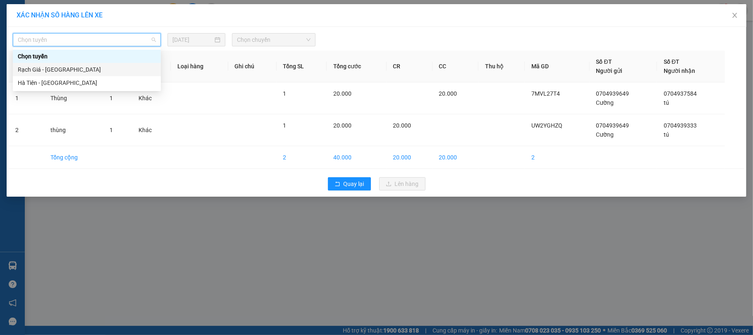
click at [58, 69] on div "Rạch Giá - Hà Tiên" at bounding box center [87, 69] width 138 height 9
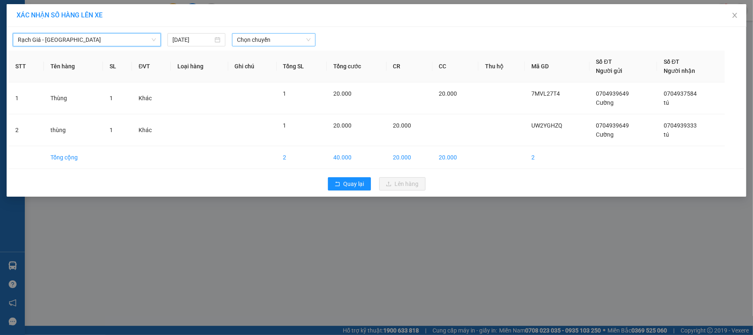
click at [256, 35] on span "Chọn chuyến" at bounding box center [274, 40] width 74 height 12
click at [263, 100] on div "12:05" at bounding box center [269, 103] width 65 height 9
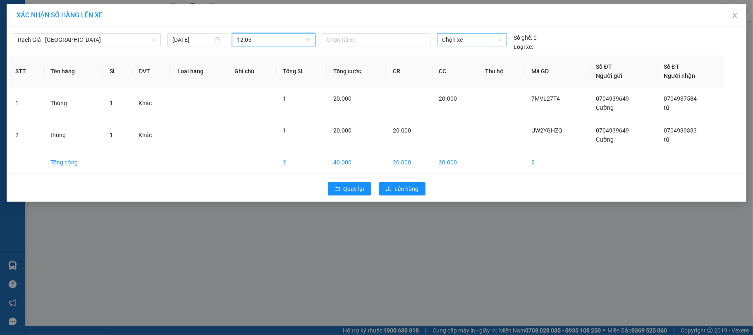
click at [472, 37] on span "Chọn xe" at bounding box center [472, 40] width 60 height 12
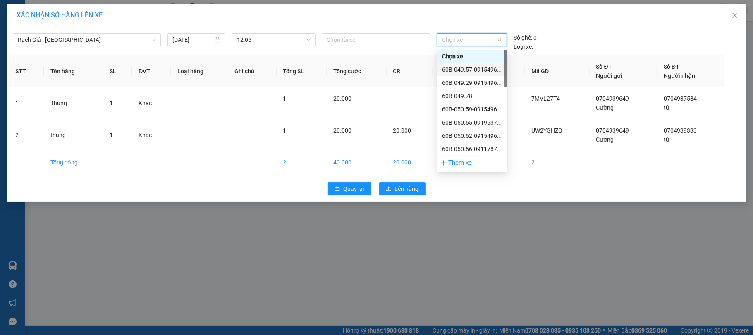
click at [455, 70] on div "60B-049.57-0915496697" at bounding box center [472, 69] width 60 height 9
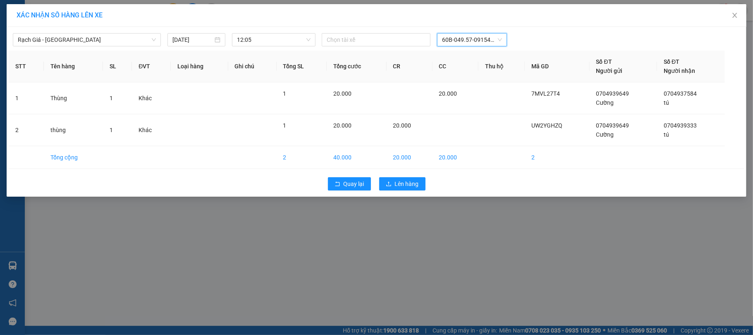
click at [558, 45] on div "Chọn tài xế 60B-049.57-0915496697 60B-049.57-0915496697" at bounding box center [471, 39] width 307 height 13
click at [409, 188] on span "Lên hàng" at bounding box center [407, 183] width 24 height 9
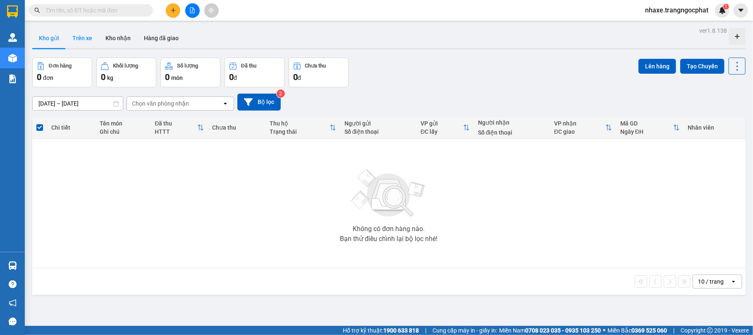
click at [75, 32] on button "Trên xe" at bounding box center [82, 38] width 33 height 20
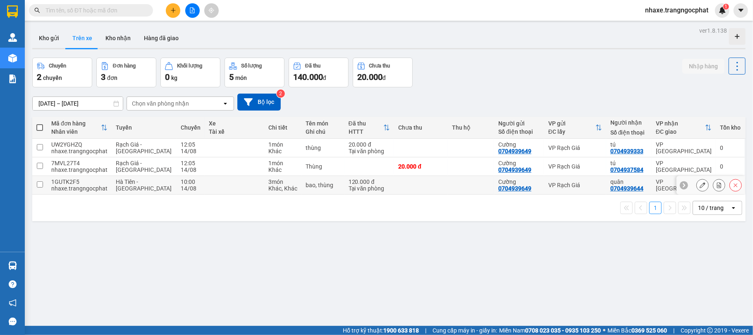
click at [354, 184] on div "120.000 đ" at bounding box center [370, 181] width 42 height 7
checkbox input "true"
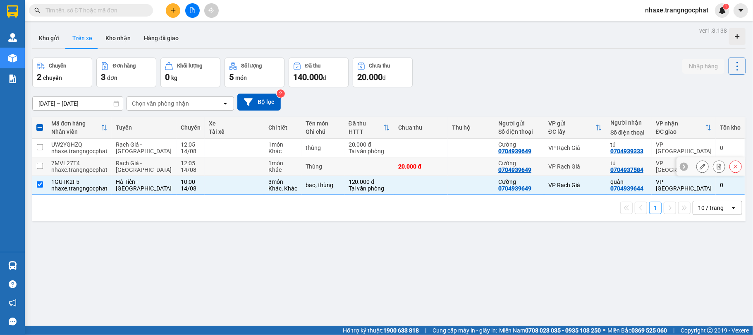
click at [355, 166] on td at bounding box center [370, 166] width 50 height 19
checkbox input "true"
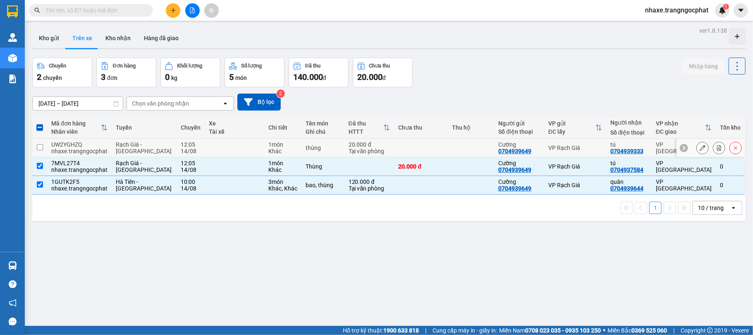
click at [355, 151] on div "Tại văn phòng" at bounding box center [370, 151] width 42 height 7
checkbox input "true"
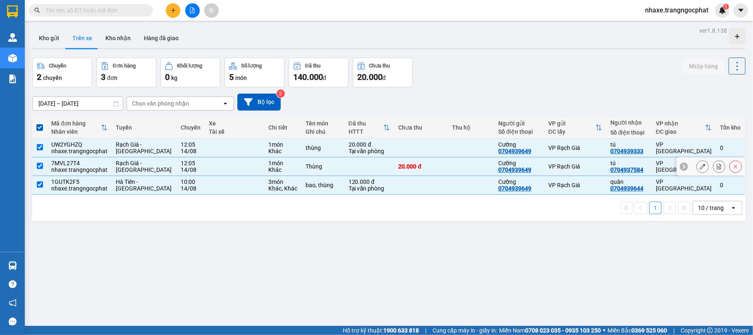
click at [346, 170] on td at bounding box center [370, 166] width 50 height 19
checkbox input "false"
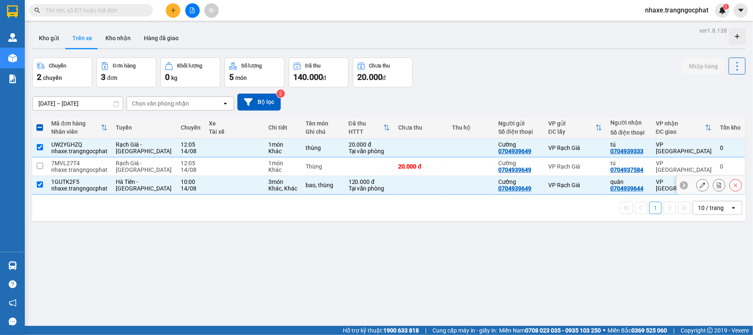
click at [349, 181] on div "120.000 đ" at bounding box center [370, 181] width 42 height 7
checkbox input "false"
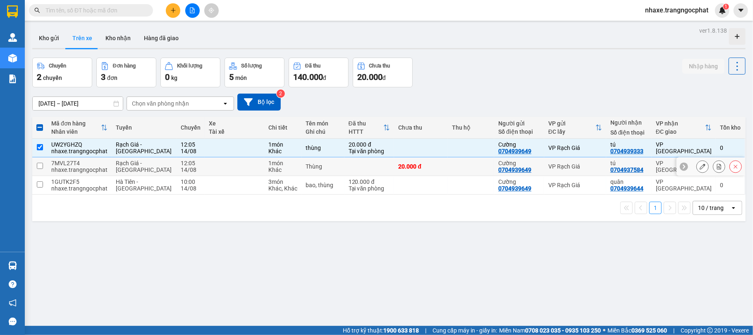
click at [346, 158] on td at bounding box center [370, 166] width 50 height 19
checkbox input "true"
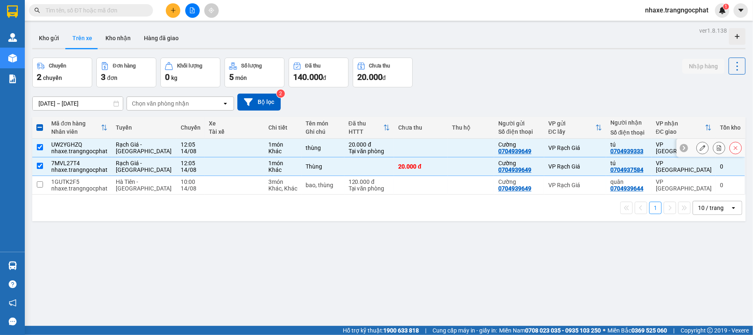
click at [349, 143] on div "20.000 đ" at bounding box center [370, 144] width 42 height 7
checkbox input "false"
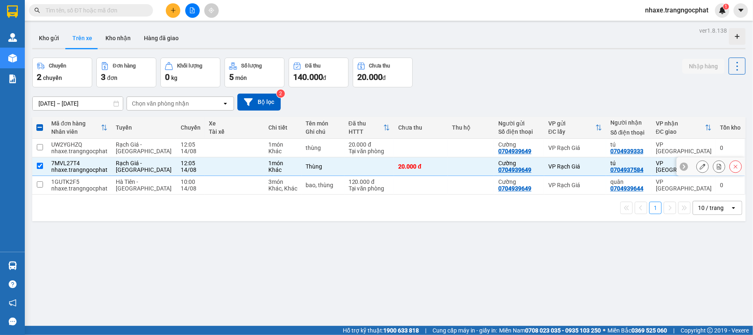
click at [345, 160] on td at bounding box center [370, 166] width 50 height 19
checkbox input "false"
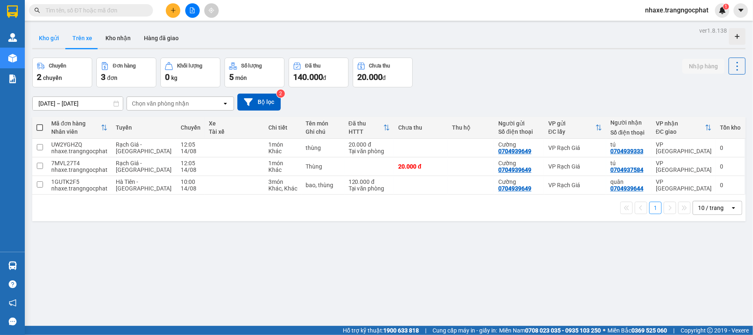
click at [43, 38] on button "Kho gửi" at bounding box center [49, 38] width 34 height 20
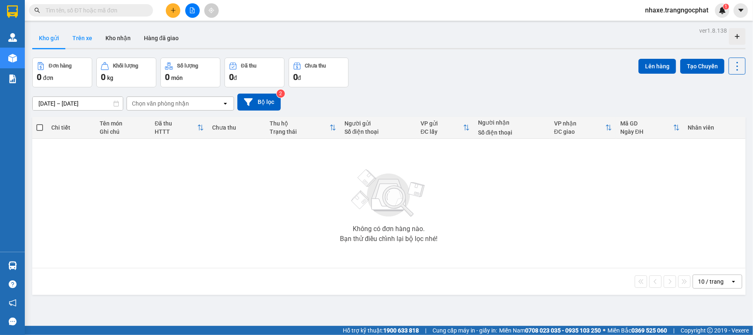
click at [90, 36] on button "Trên xe" at bounding box center [82, 38] width 33 height 20
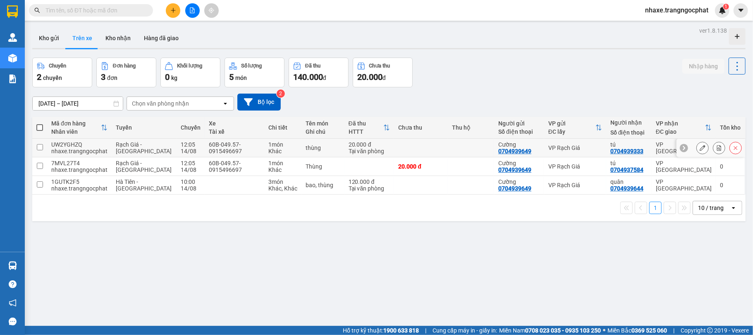
click at [277, 143] on div "1 món" at bounding box center [282, 144] width 29 height 7
checkbox input "true"
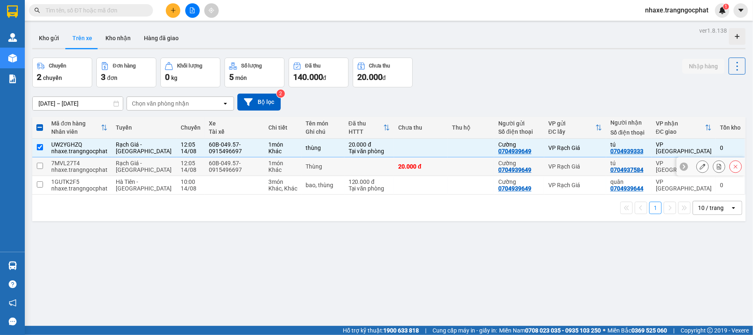
click at [268, 171] on div "Khác" at bounding box center [282, 169] width 29 height 7
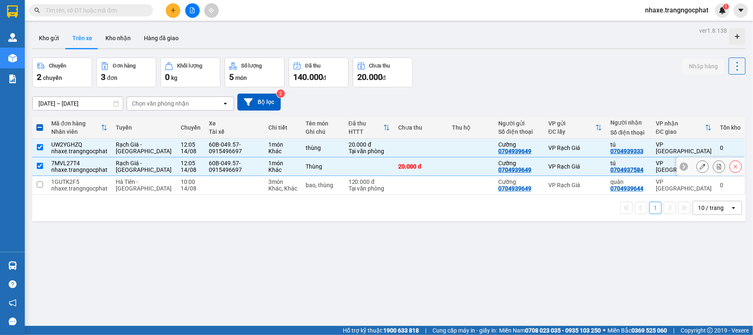
click at [306, 168] on div "Thùng" at bounding box center [323, 166] width 34 height 7
checkbox input "false"
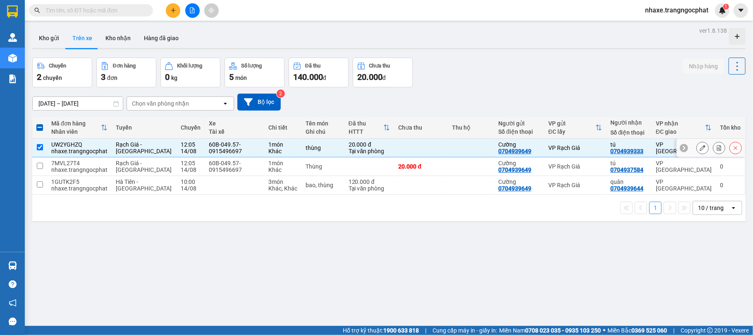
click at [309, 141] on td "thùng" at bounding box center [323, 148] width 43 height 19
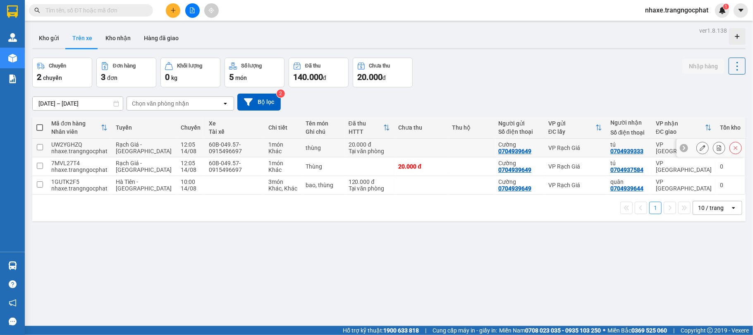
click at [308, 151] on div "thùng" at bounding box center [323, 147] width 34 height 7
checkbox input "true"
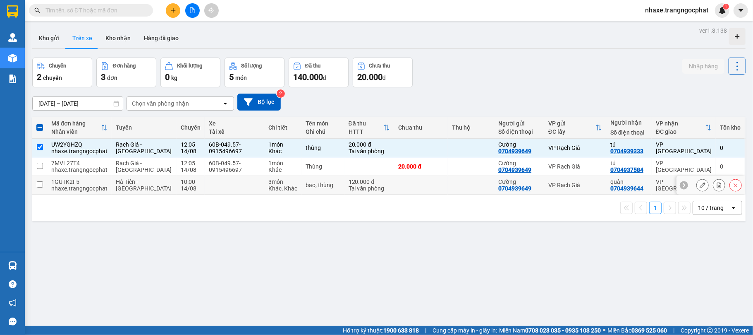
click at [302, 181] on td "bao, thùng" at bounding box center [323, 185] width 43 height 19
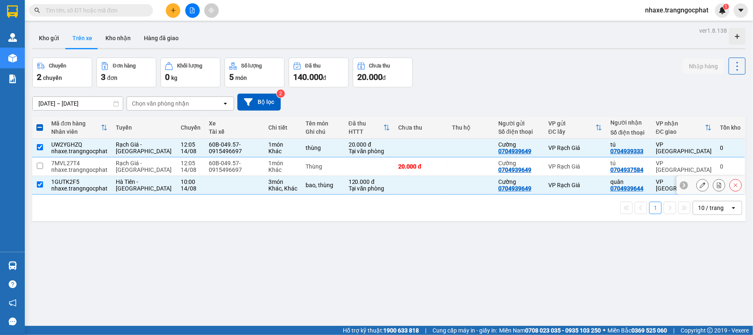
checkbox input "true"
click at [306, 169] on div "Thùng" at bounding box center [323, 166] width 34 height 7
checkbox input "true"
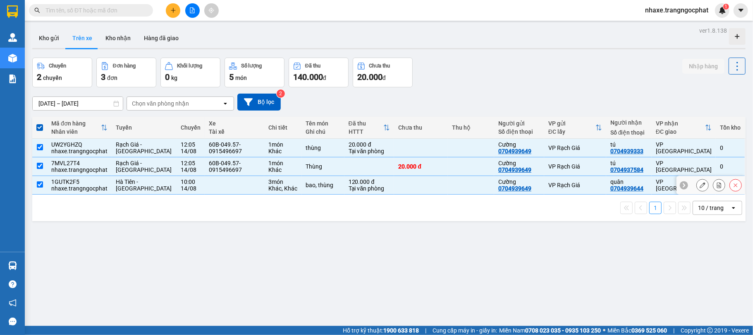
click at [315, 186] on div "bao, thùng" at bounding box center [323, 185] width 34 height 7
checkbox input "false"
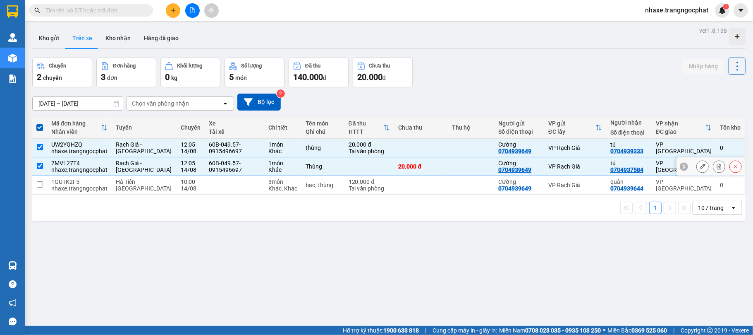
click at [318, 160] on td "Thùng" at bounding box center [323, 166] width 43 height 19
checkbox input "false"
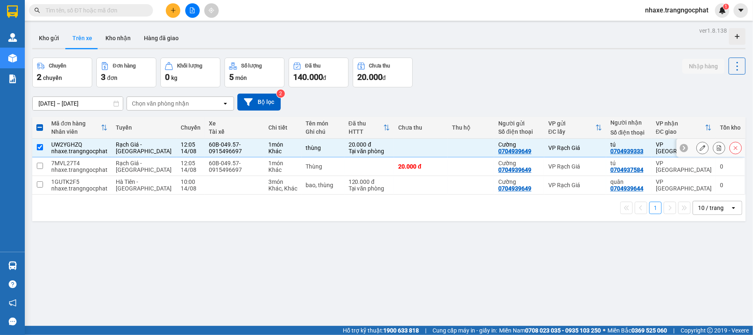
click at [318, 149] on div "thùng" at bounding box center [323, 147] width 34 height 7
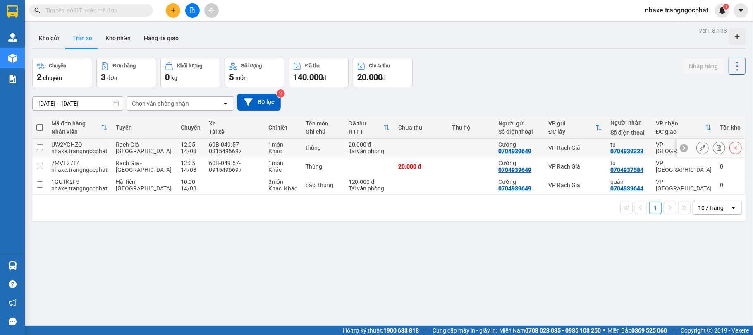
click at [245, 145] on td "60B-049.57-0915496697" at bounding box center [235, 148] width 60 height 19
checkbox input "true"
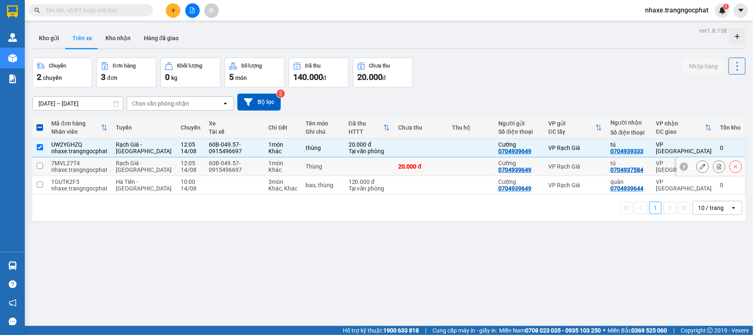
click at [237, 168] on div "60B-049.57-0915496697" at bounding box center [234, 166] width 51 height 13
checkbox input "true"
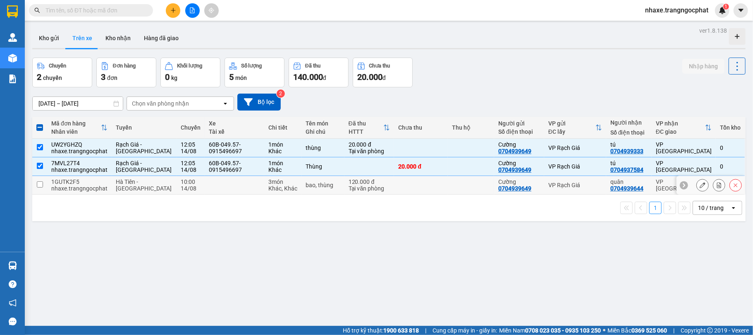
click at [240, 181] on td at bounding box center [235, 185] width 60 height 19
checkbox input "true"
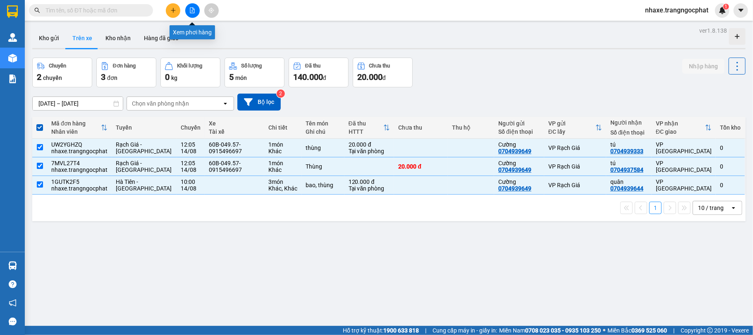
click at [189, 10] on icon "file-add" at bounding box center [192, 10] width 6 height 6
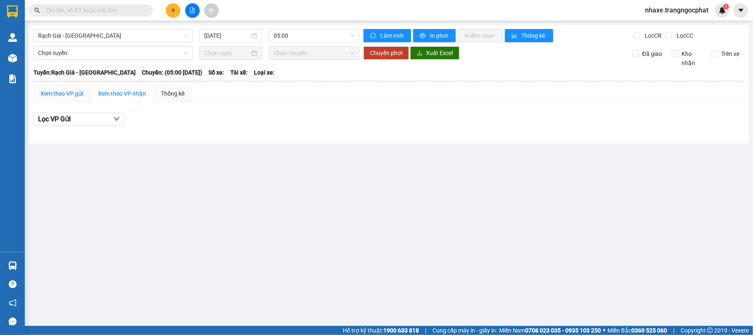
click at [76, 98] on div "Xem theo VP gửi" at bounding box center [62, 93] width 43 height 9
click at [100, 95] on div "Xem theo VP nhận" at bounding box center [122, 93] width 48 height 9
click at [318, 37] on span "05:00" at bounding box center [314, 35] width 81 height 12
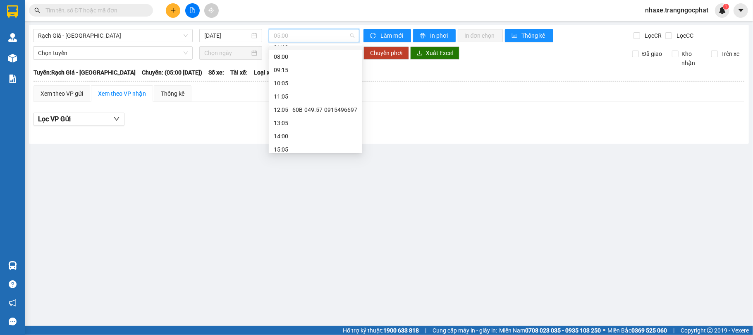
scroll to position [34, 0]
click at [299, 120] on div "12:05 - 60B-049.57-0915496697" at bounding box center [316, 124] width 84 height 9
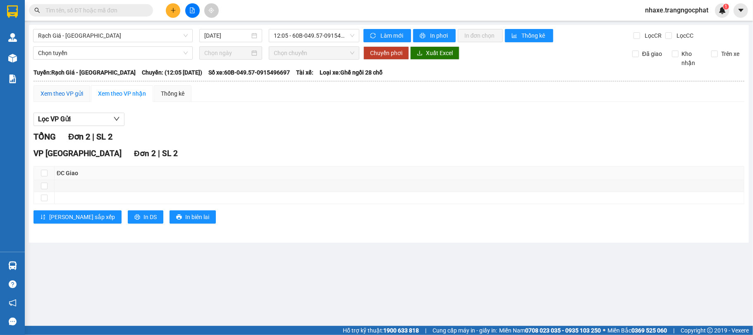
click at [70, 93] on div "Xem theo VP gửi" at bounding box center [62, 93] width 43 height 9
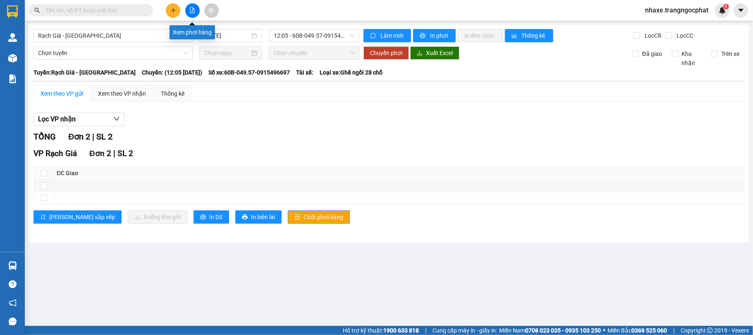
click at [196, 12] on button at bounding box center [192, 10] width 14 height 14
click at [284, 37] on span "12:05 - 60B-049.57-0915496697" at bounding box center [314, 35] width 81 height 12
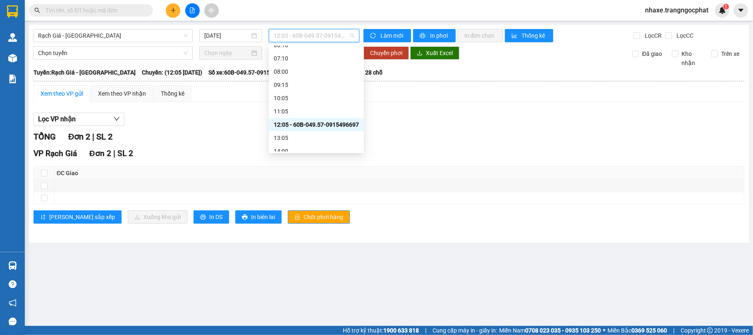
click at [299, 126] on div "12:05 - 60B-049.57-0915496697" at bounding box center [316, 124] width 85 height 9
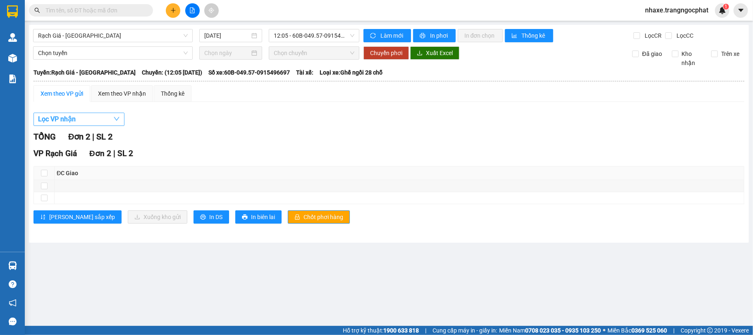
click at [89, 122] on button "Lọc VP nhận" at bounding box center [79, 119] width 91 height 13
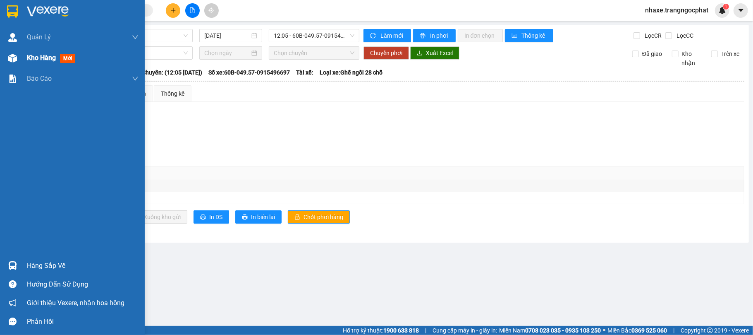
click at [18, 63] on div at bounding box center [12, 58] width 14 height 14
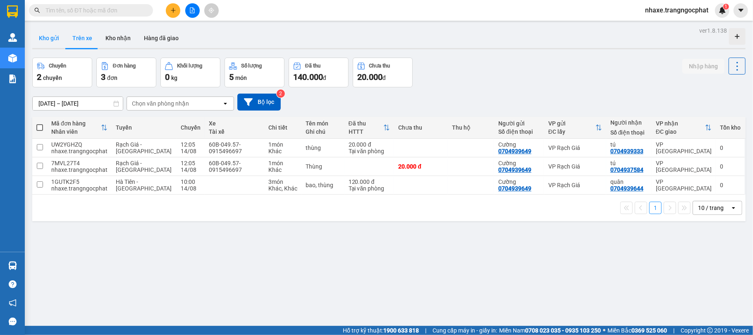
click at [38, 38] on button "Kho gửi" at bounding box center [49, 38] width 34 height 20
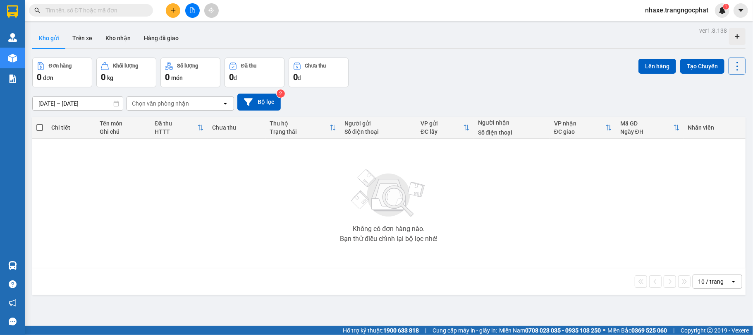
click at [174, 14] on button at bounding box center [173, 10] width 14 height 14
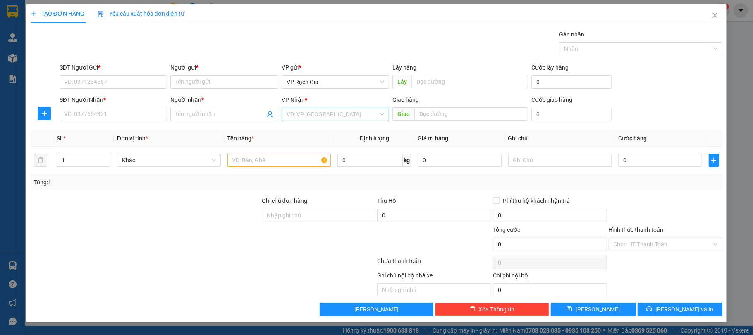
click at [318, 120] on input "search" at bounding box center [333, 114] width 92 height 12
click at [339, 130] on div "VP Rạch Giá" at bounding box center [336, 131] width 98 height 9
click at [96, 83] on input "SĐT Người Gửi *" at bounding box center [114, 81] width 108 height 13
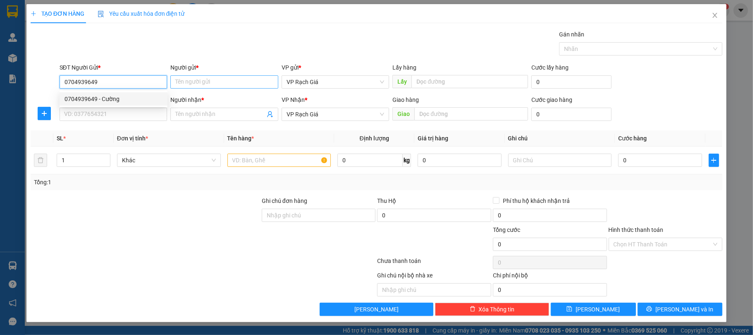
type input "0704939649"
click at [194, 77] on input "Người gửi *" at bounding box center [224, 81] width 108 height 13
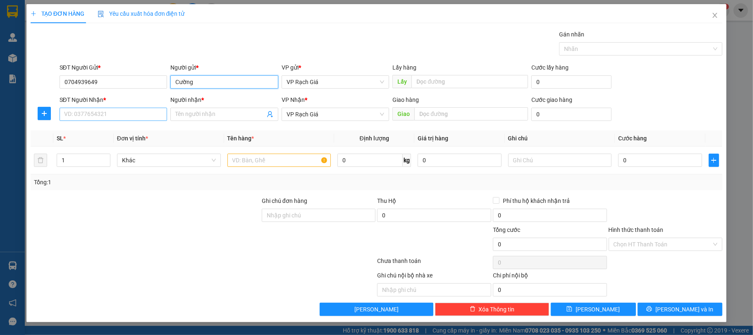
type input "Cường"
click at [139, 116] on input "SĐT Người Nhận *" at bounding box center [114, 114] width 108 height 13
type input "0704847455"
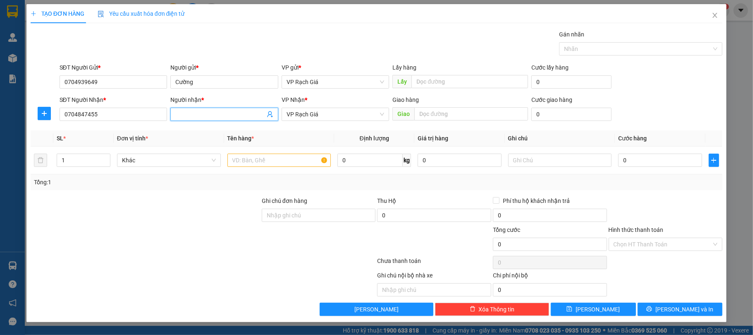
click at [191, 111] on input "Người nhận *" at bounding box center [220, 114] width 90 height 9
type input "quân"
click at [318, 134] on th "Tên hàng *" at bounding box center [279, 138] width 110 height 16
click at [254, 161] on input "text" at bounding box center [279, 159] width 104 height 13
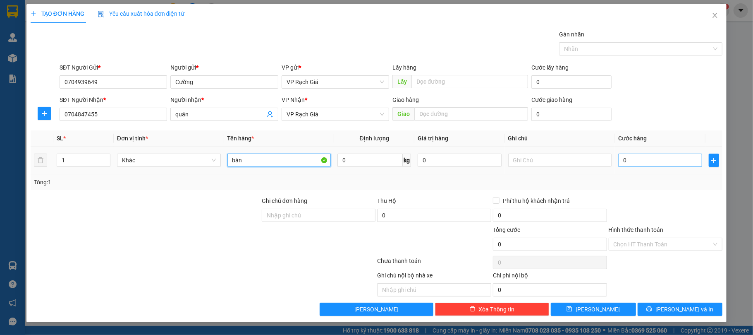
type input "bàn"
click at [644, 165] on input "0" at bounding box center [660, 159] width 84 height 13
type input "3"
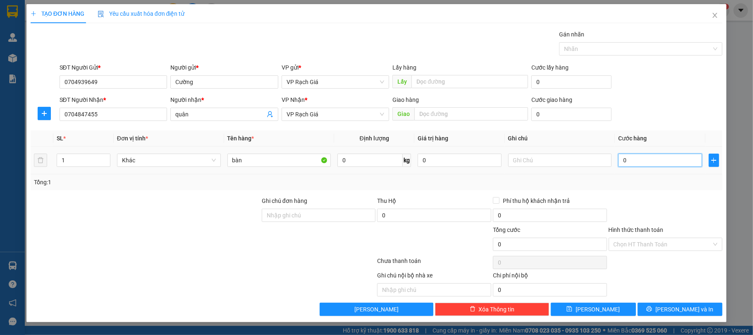
type input "3"
type input "30"
click at [640, 187] on div "Tổng: 1" at bounding box center [377, 181] width 686 height 9
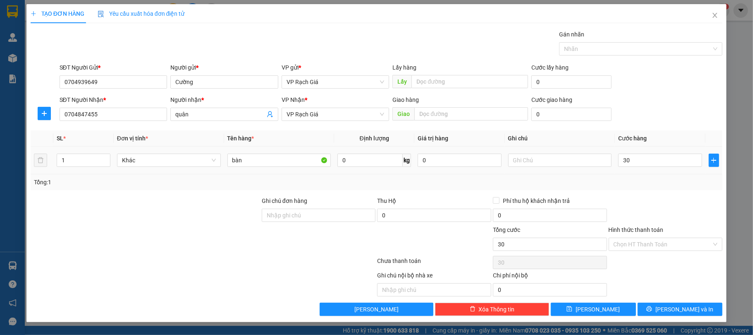
type input "30.000"
click at [144, 117] on input "0704847455" at bounding box center [114, 114] width 108 height 13
click at [156, 126] on div "Transit Pickup Surcharge Ids Transit Deliver Surcharge Ids Transit Deliver Surc…" at bounding box center [377, 173] width 692 height 286
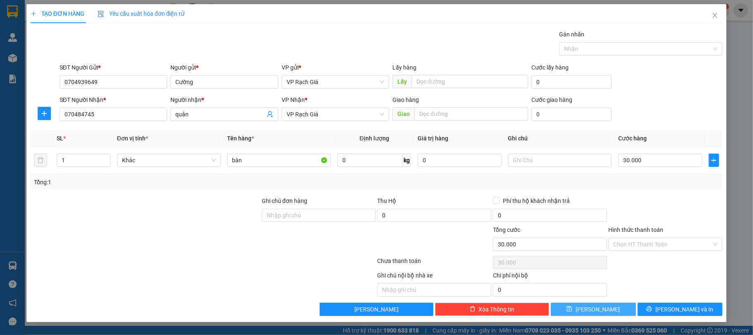
click at [606, 311] on button "Lưu" at bounding box center [593, 308] width 85 height 13
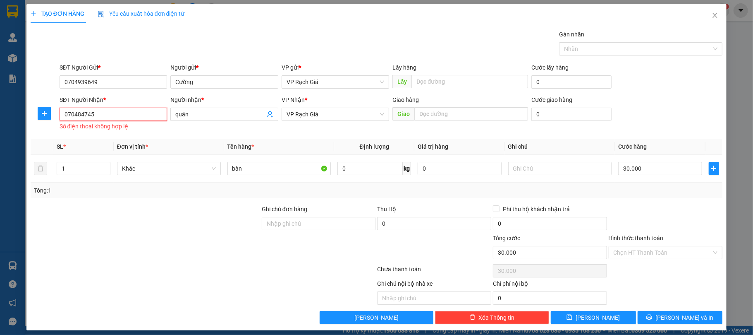
click at [104, 114] on input "070484745" at bounding box center [114, 114] width 108 height 13
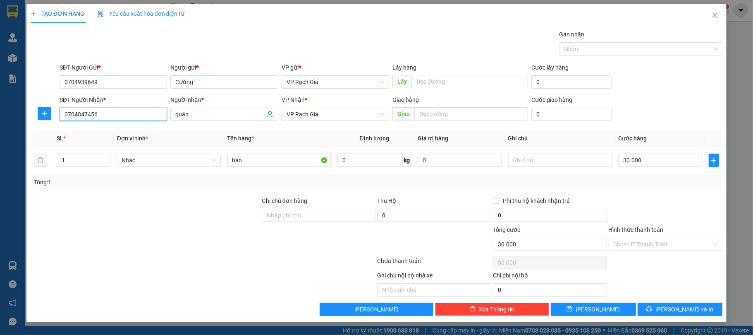
type input "0704847456"
click at [204, 219] on div at bounding box center [145, 210] width 231 height 29
click at [647, 240] on input "Hình thức thanh toán" at bounding box center [663, 244] width 98 height 12
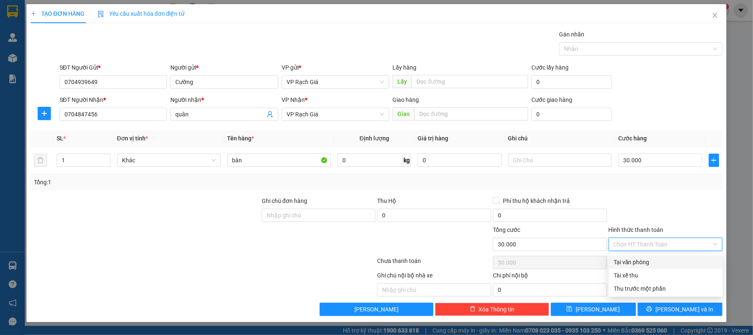
click at [646, 258] on div "Tại văn phòng" at bounding box center [666, 261] width 104 height 9
type input "0"
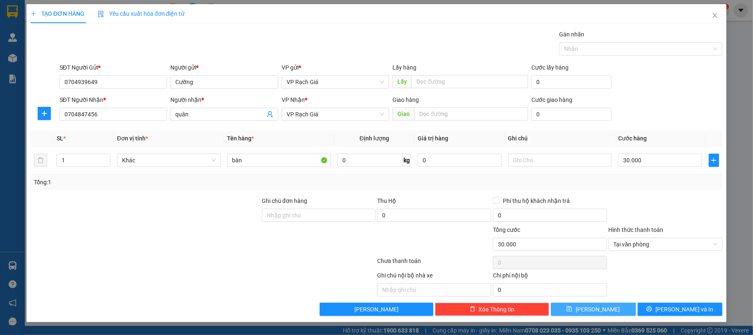
click at [606, 309] on button "Lưu" at bounding box center [593, 308] width 85 height 13
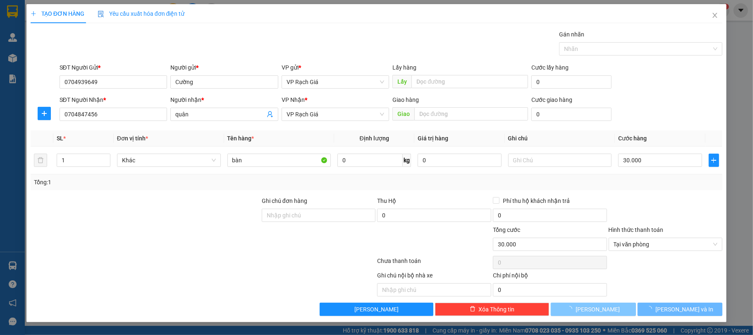
type input "0"
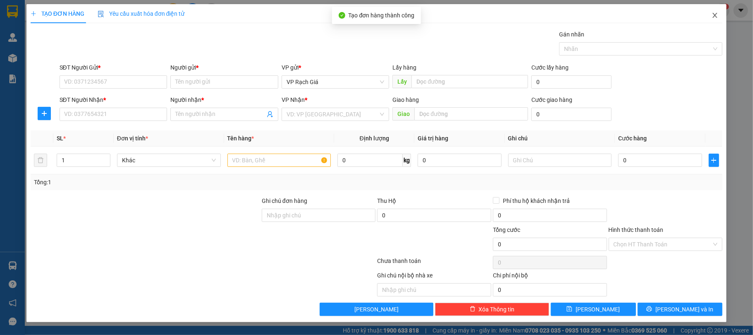
click at [718, 16] on icon "close" at bounding box center [715, 15] width 7 height 7
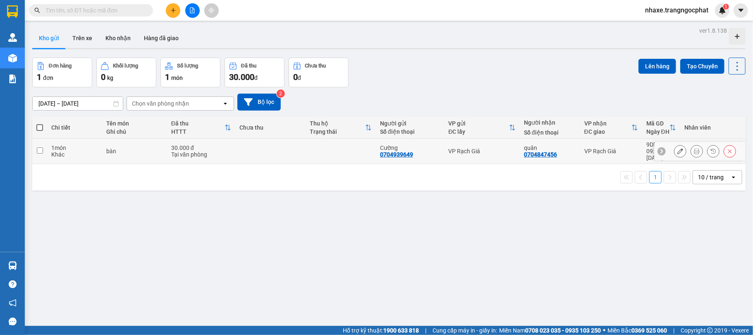
click at [335, 156] on td at bounding box center [341, 151] width 70 height 25
checkbox input "true"
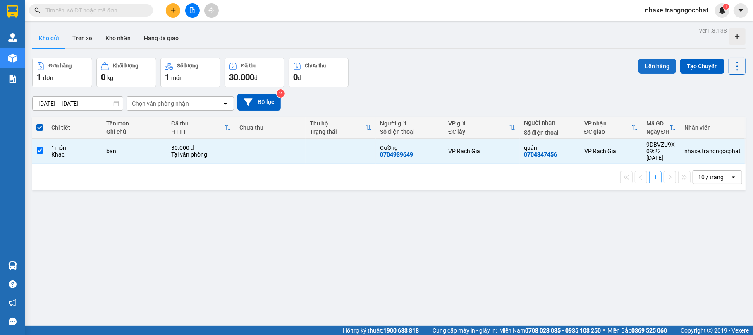
click at [644, 64] on button "Lên hàng" at bounding box center [658, 66] width 38 height 15
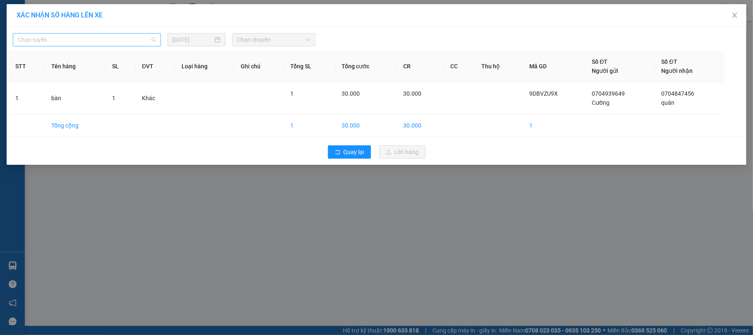
click at [127, 37] on span "Chọn tuyến" at bounding box center [87, 40] width 138 height 12
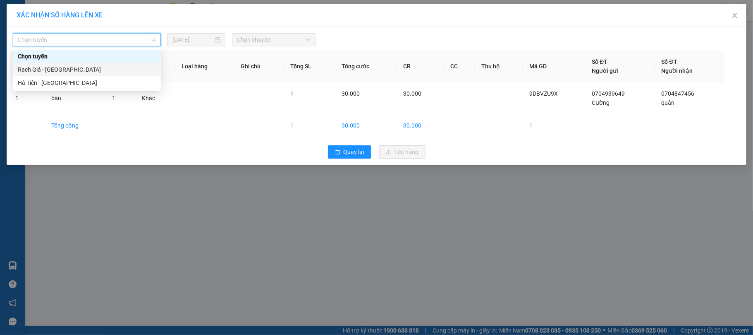
click at [131, 68] on div "Rạch Giá - Hà Tiên" at bounding box center [87, 69] width 138 height 9
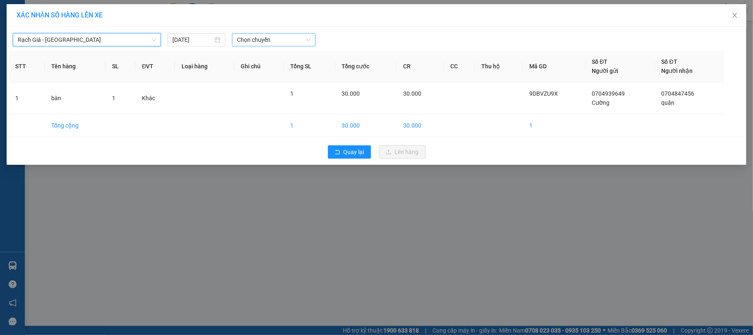
click at [261, 35] on span "Chọn chuyến" at bounding box center [274, 40] width 74 height 12
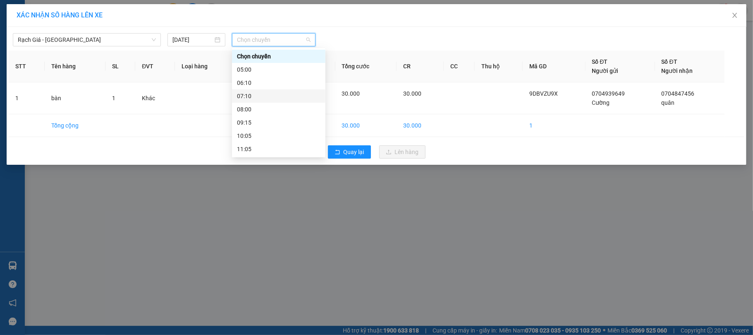
click at [275, 93] on div "07:10" at bounding box center [279, 95] width 84 height 9
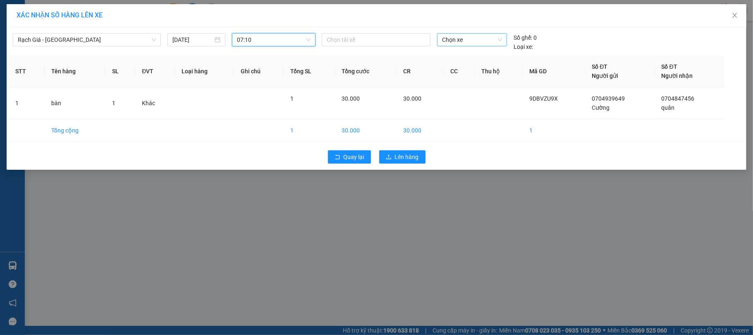
click at [455, 44] on span "Chọn xe" at bounding box center [472, 40] width 60 height 12
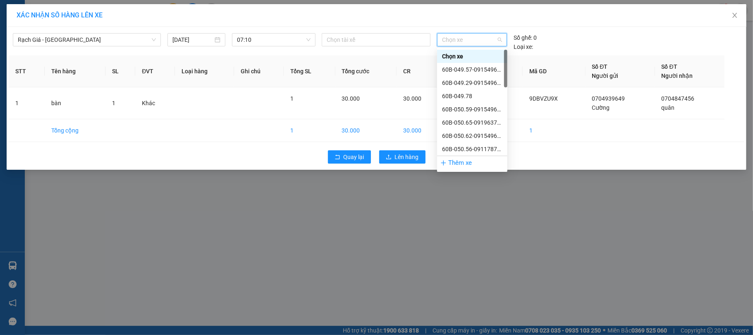
click at [451, 59] on div "Chọn xe" at bounding box center [472, 56] width 60 height 9
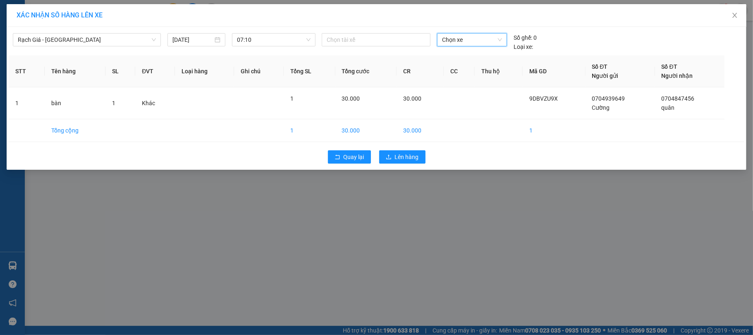
click at [452, 42] on span "Chọn xe" at bounding box center [472, 40] width 60 height 12
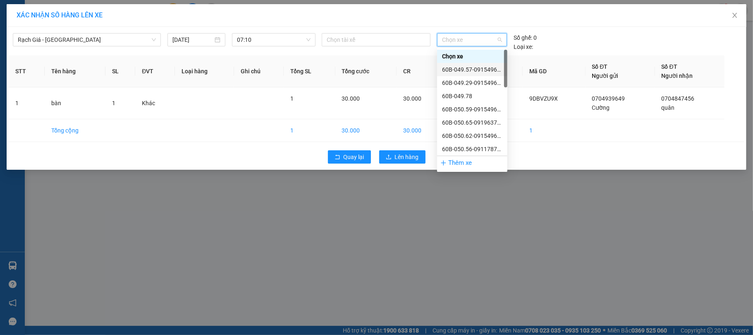
click at [449, 67] on div "60B-049.57-0915496697" at bounding box center [472, 69] width 60 height 9
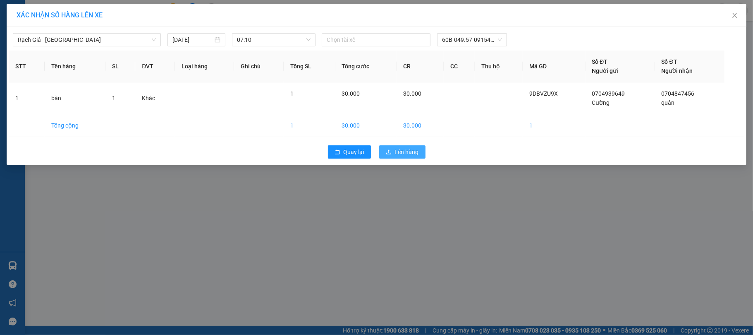
click at [401, 153] on span "Lên hàng" at bounding box center [407, 151] width 24 height 9
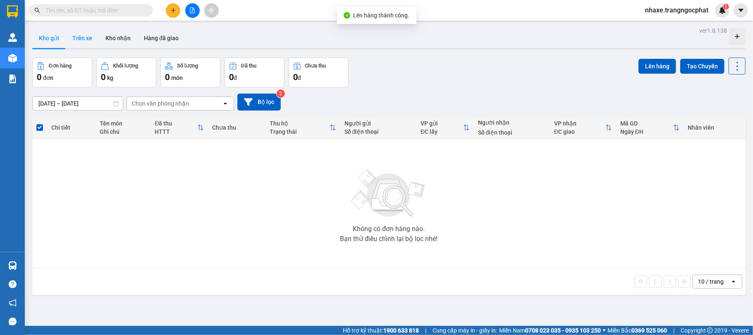
click at [91, 36] on button "Trên xe" at bounding box center [82, 38] width 33 height 20
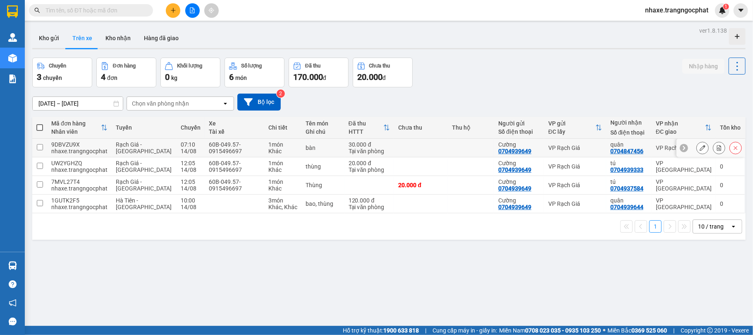
click at [367, 147] on div "30.000 đ" at bounding box center [370, 144] width 42 height 7
checkbox input "true"
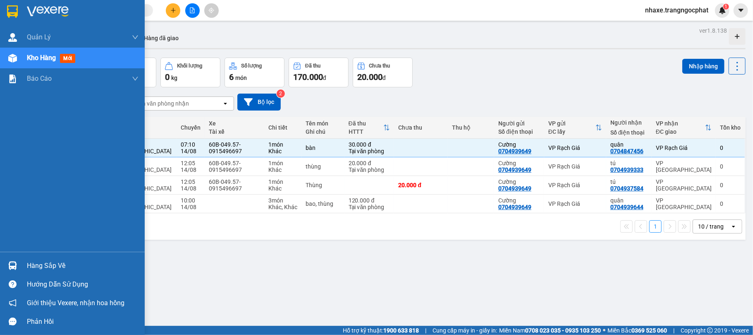
click at [63, 267] on div "Hàng sắp về" at bounding box center [83, 265] width 112 height 12
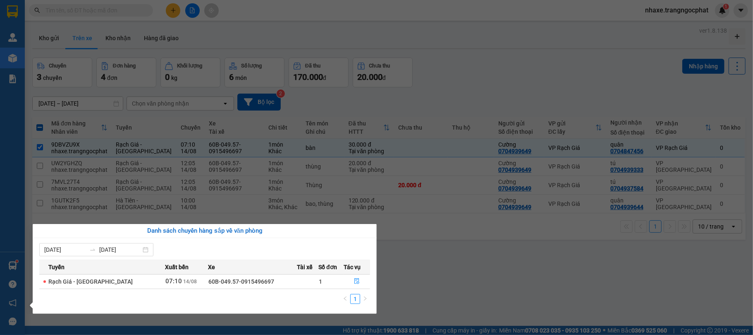
click at [212, 283] on span "60B-049.57-0915496697" at bounding box center [241, 281] width 66 height 7
click at [354, 283] on icon "file-done" at bounding box center [357, 281] width 6 height 6
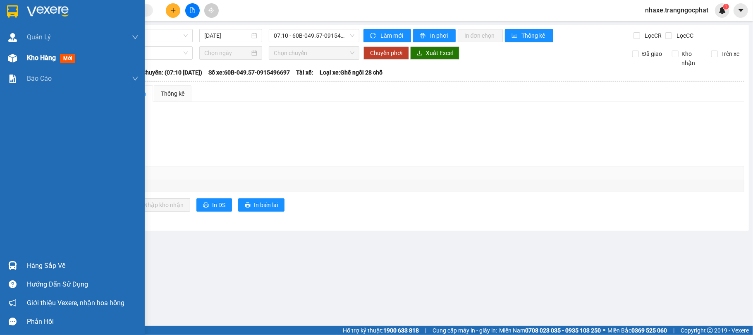
click at [31, 62] on div "Kho hàng mới" at bounding box center [53, 58] width 52 height 10
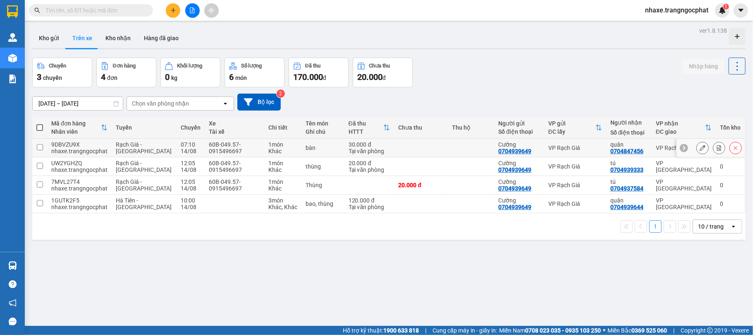
click at [209, 151] on div "60B-049.57-0915496697" at bounding box center [234, 147] width 51 height 13
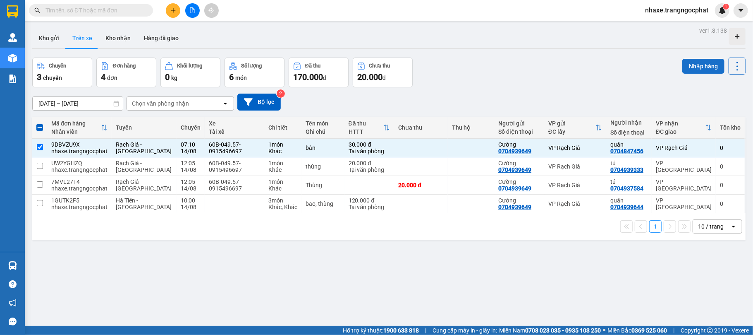
click at [696, 59] on button "Nhập hàng" at bounding box center [703, 66] width 42 height 15
checkbox input "false"
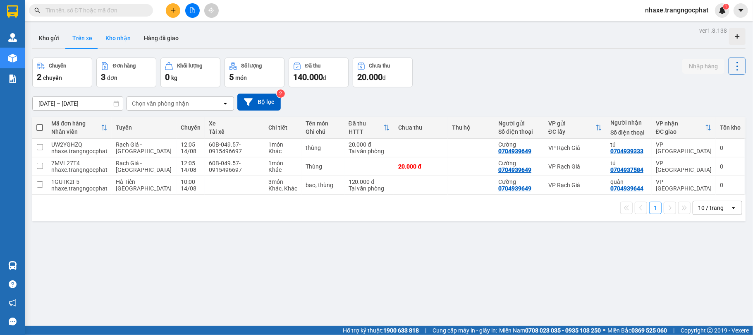
click at [116, 31] on button "Kho nhận" at bounding box center [118, 38] width 38 height 20
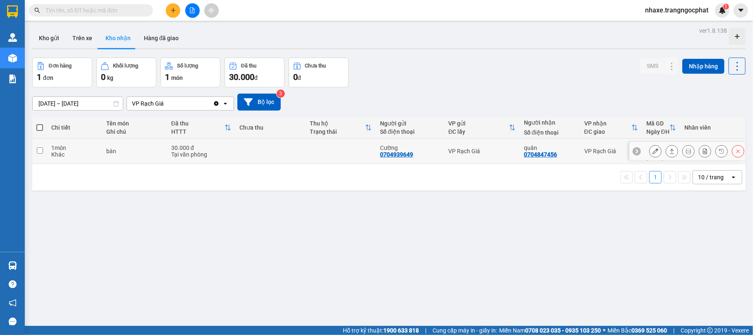
click at [336, 153] on td at bounding box center [341, 151] width 70 height 25
checkbox input "true"
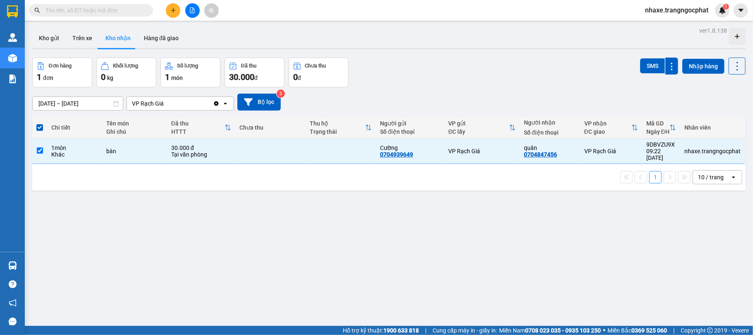
click at [87, 10] on input "text" at bounding box center [94, 10] width 98 height 9
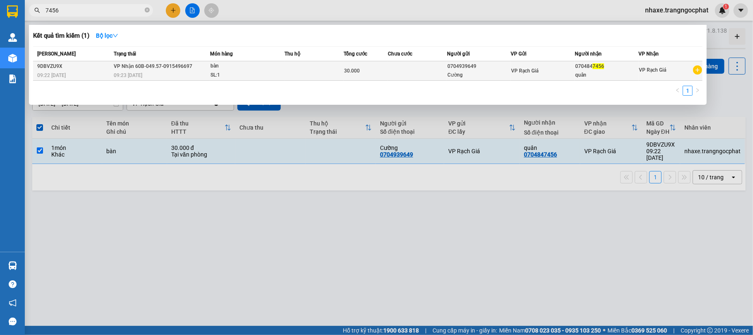
type input "7456"
click at [236, 78] on div "SL: 1" at bounding box center [242, 75] width 62 height 9
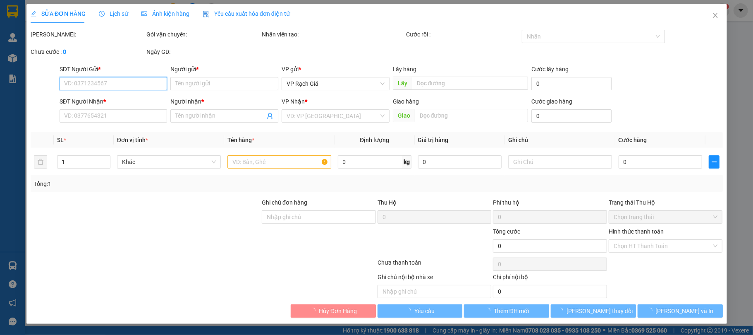
type input "0704939649"
type input "Cường"
type input "0704847456"
type input "quân"
type input "30.000"
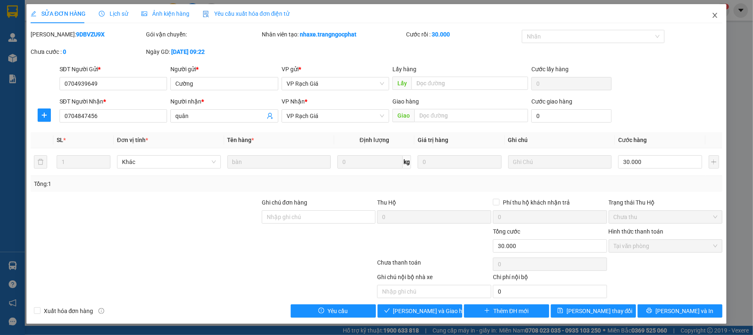
click at [719, 12] on span "Close" at bounding box center [715, 15] width 23 height 23
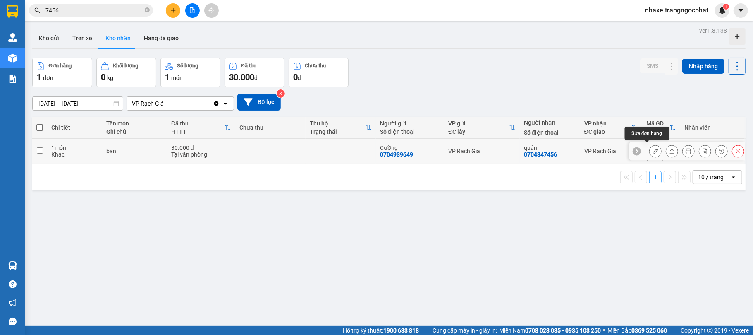
click at [653, 149] on icon at bounding box center [656, 151] width 6 height 6
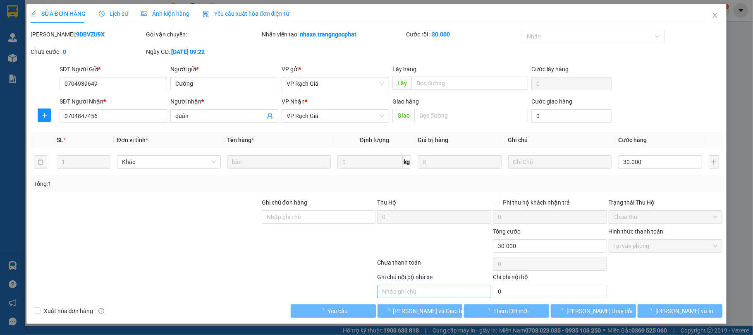
type input "0704939649"
type input "Cường"
type input "0704847456"
type input "quân"
type input "30.000"
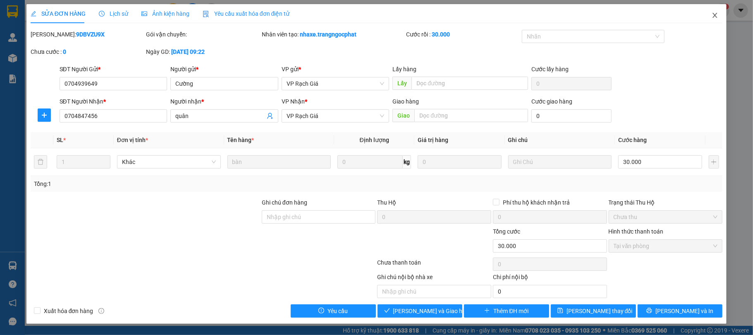
click at [717, 12] on span "Close" at bounding box center [715, 15] width 23 height 23
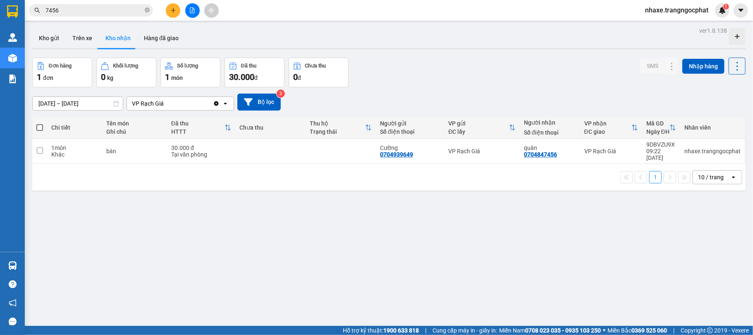
click at [104, 10] on input "7456" at bounding box center [94, 10] width 98 height 9
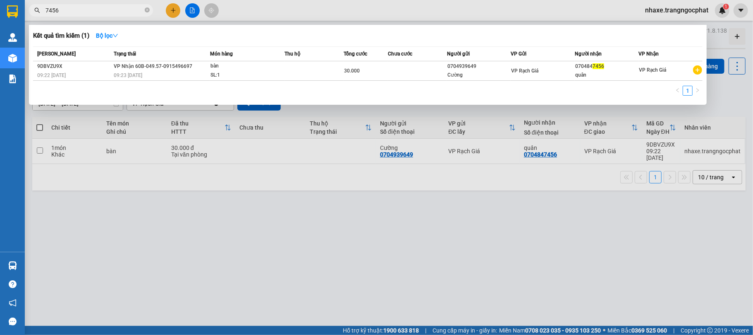
click at [104, 10] on input "7456" at bounding box center [94, 10] width 98 height 9
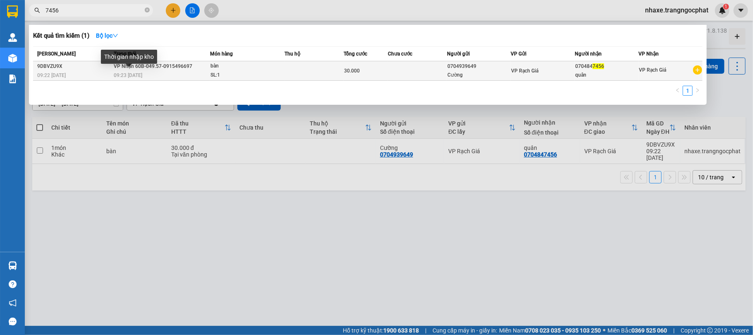
click at [142, 72] on span "09:23 - 14/08" at bounding box center [128, 75] width 29 height 6
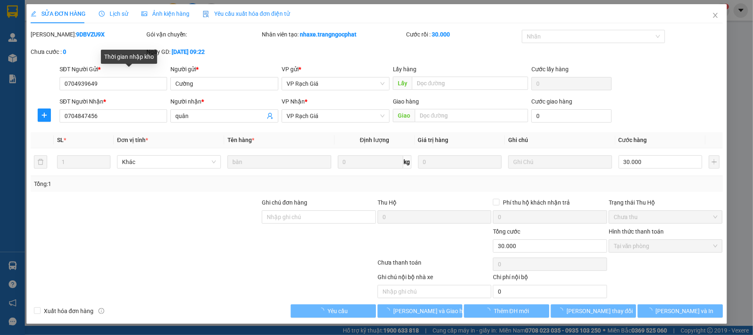
type input "0704939649"
type input "Cường"
type input "0704847456"
type input "quân"
type input "30.000"
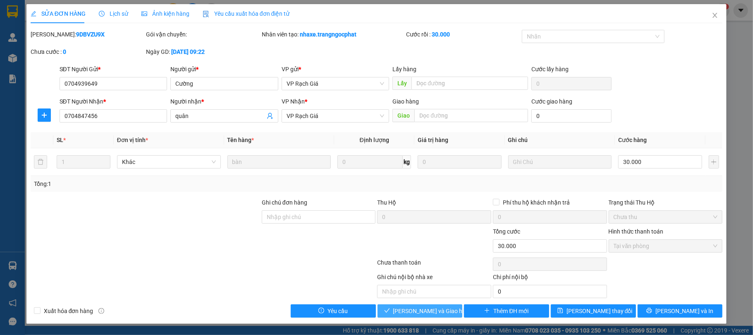
click at [401, 307] on button "Lưu và Giao hàng" at bounding box center [420, 310] width 85 height 13
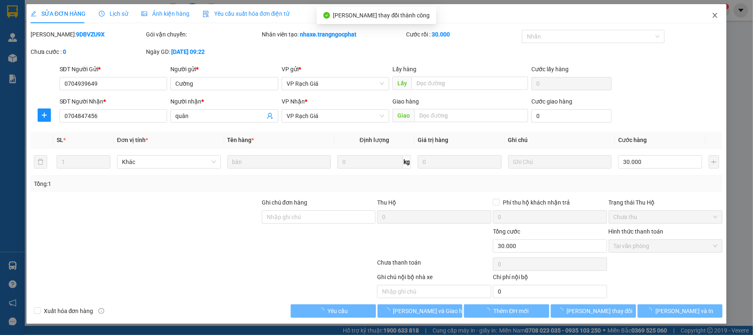
click at [717, 15] on icon "close" at bounding box center [715, 15] width 7 height 7
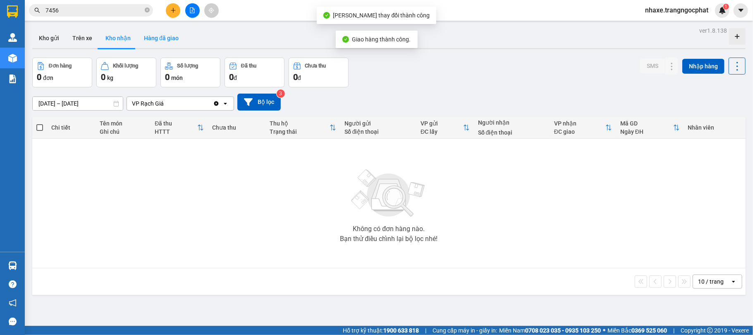
click at [159, 35] on button "Hàng đã giao" at bounding box center [161, 38] width 48 height 20
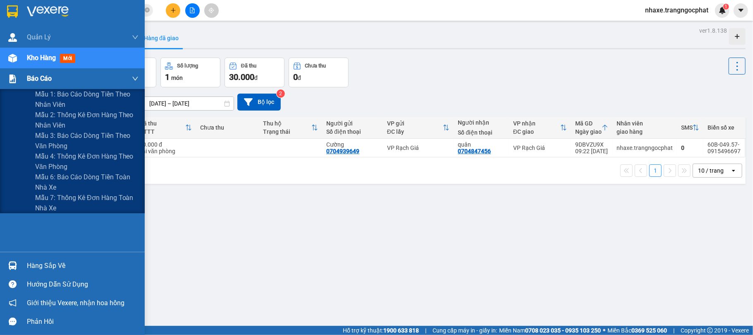
click at [18, 82] on div at bounding box center [12, 79] width 14 height 14
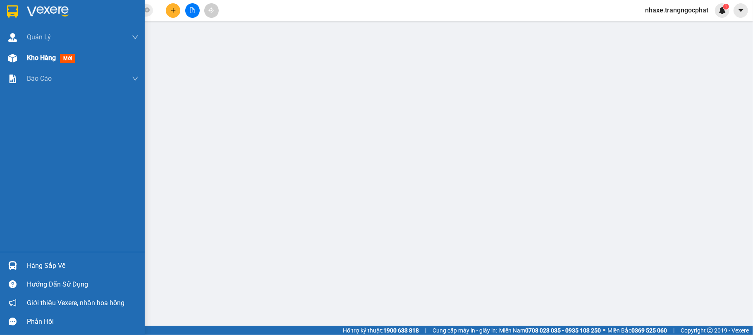
click at [12, 58] on img at bounding box center [12, 58] width 9 height 9
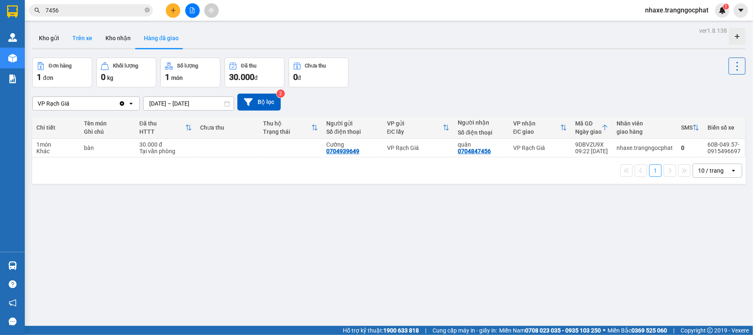
click at [73, 34] on button "Trên xe" at bounding box center [82, 38] width 33 height 20
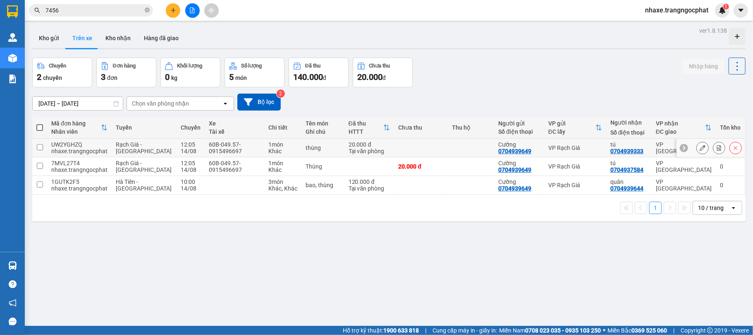
click at [429, 154] on td at bounding box center [421, 148] width 54 height 19
checkbox input "true"
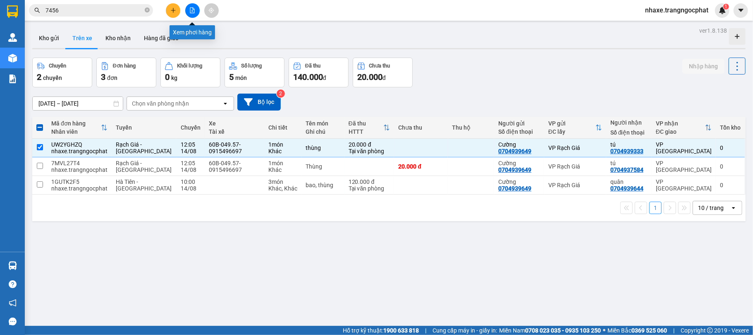
click at [192, 11] on icon "file-add" at bounding box center [192, 10] width 5 height 6
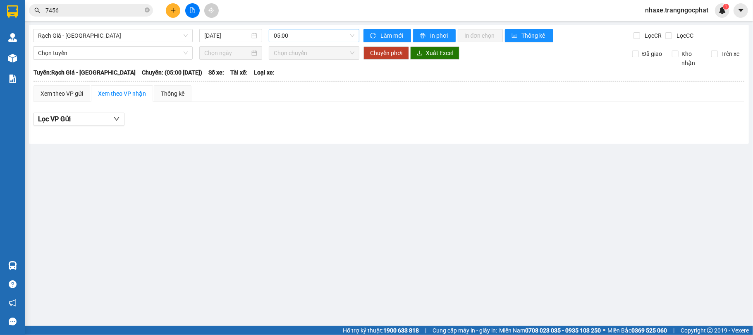
click at [309, 38] on span "05:00" at bounding box center [314, 35] width 81 height 12
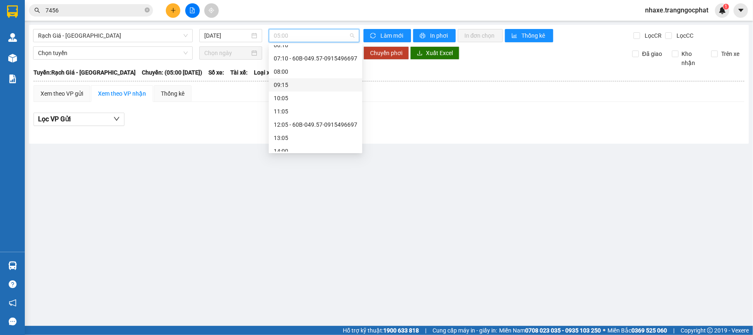
scroll to position [40, 0]
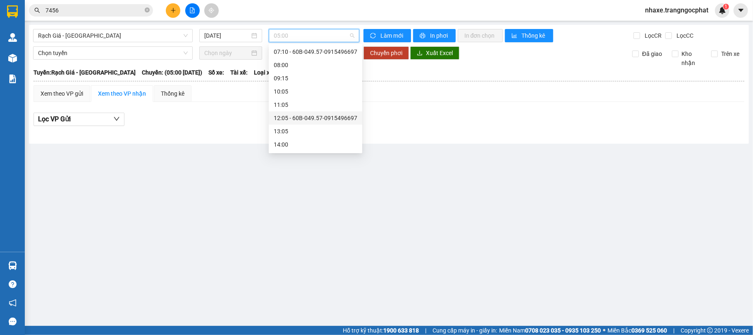
click at [295, 118] on div "12:05 - 60B-049.57-0915496697" at bounding box center [316, 117] width 84 height 9
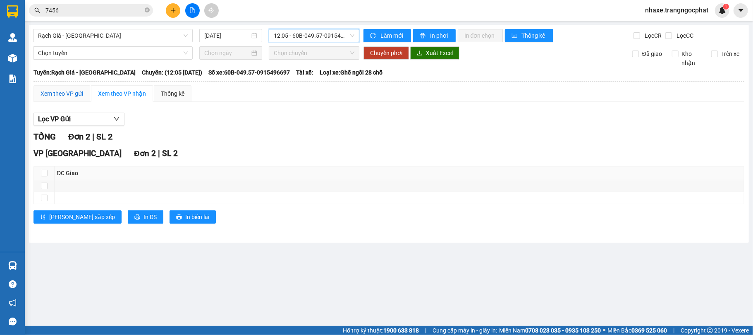
click at [57, 97] on div "Xem theo VP gửi" at bounding box center [62, 93] width 43 height 9
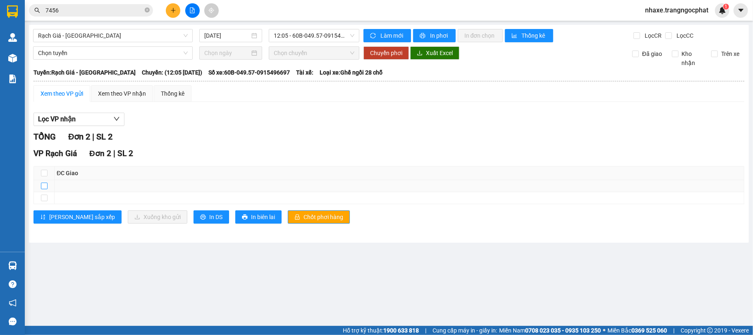
click at [45, 189] on input "checkbox" at bounding box center [44, 185] width 7 height 7
checkbox input "true"
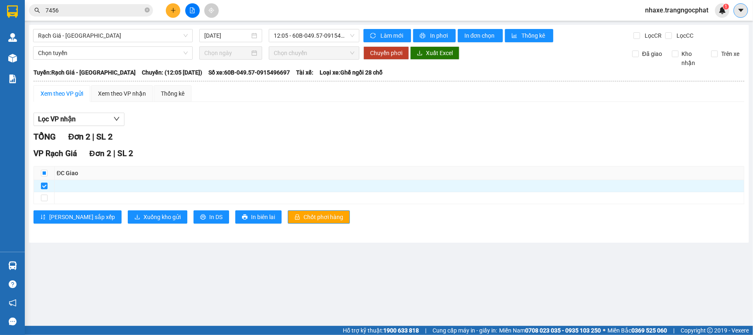
click at [739, 9] on icon "caret-down" at bounding box center [740, 10] width 5 height 3
click at [700, 32] on div "Cấu hình nhà xe" at bounding box center [719, 30] width 42 height 9
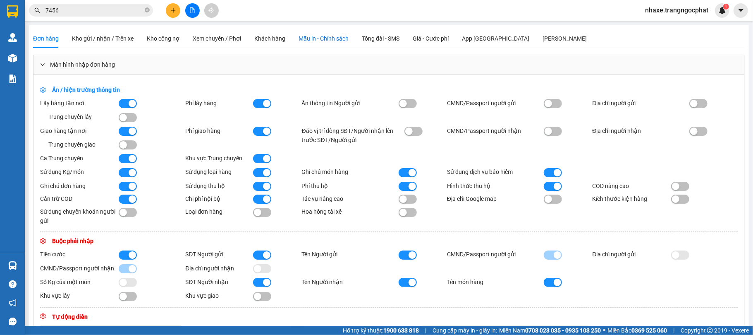
click at [303, 37] on span "Mẫu in - Chính sách" at bounding box center [324, 38] width 50 height 7
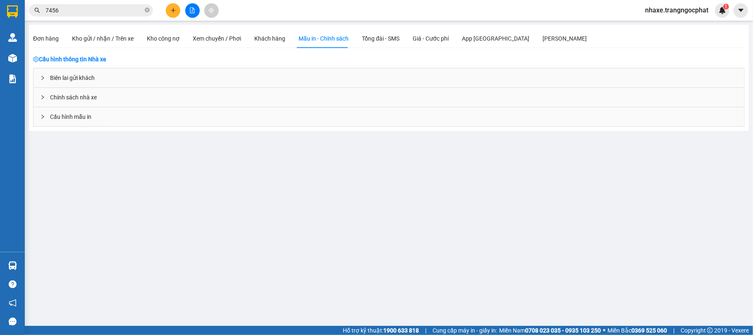
click at [163, 76] on div "Biên lai gửi khách" at bounding box center [389, 77] width 711 height 19
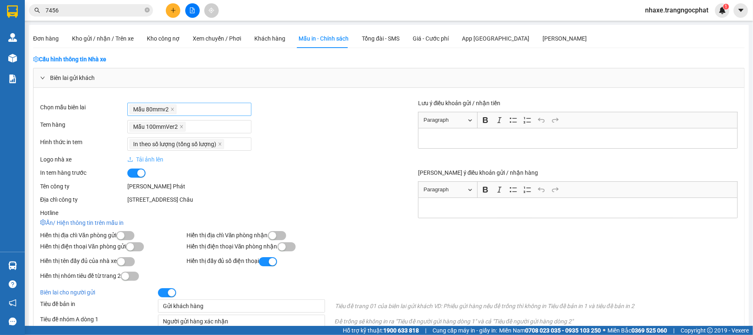
click at [181, 107] on div "Mẫu 80mmv2" at bounding box center [189, 109] width 120 height 12
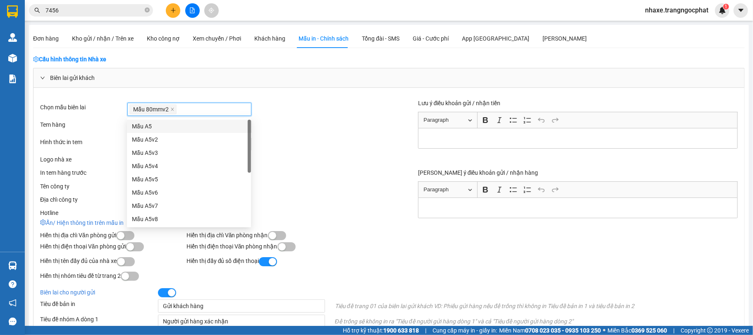
click at [178, 126] on div "Mẫu A5" at bounding box center [189, 126] width 114 height 9
click at [212, 139] on div "Mẫu A5v2" at bounding box center [189, 139] width 114 height 9
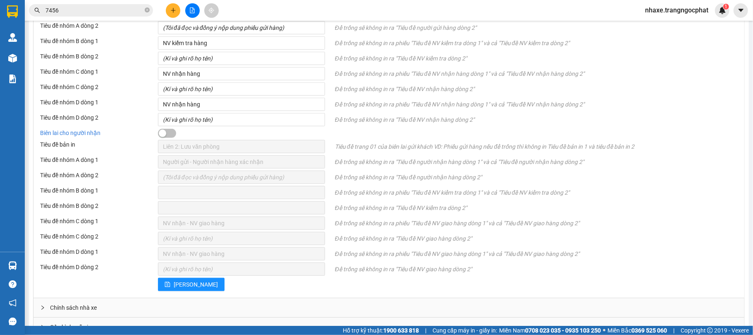
scroll to position [347, 0]
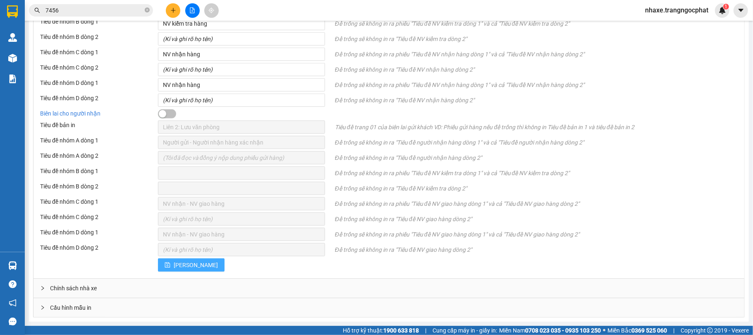
click at [176, 266] on span "Lưu" at bounding box center [196, 264] width 44 height 9
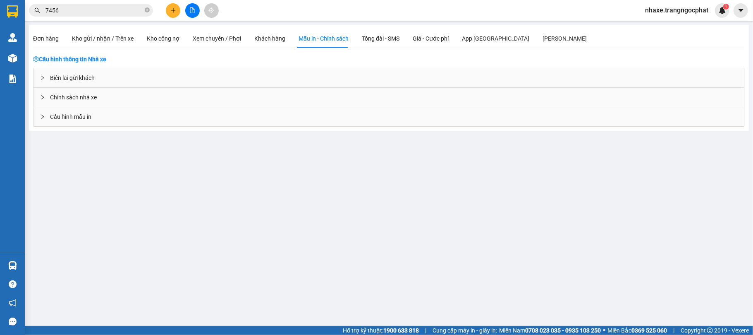
scroll to position [0, 0]
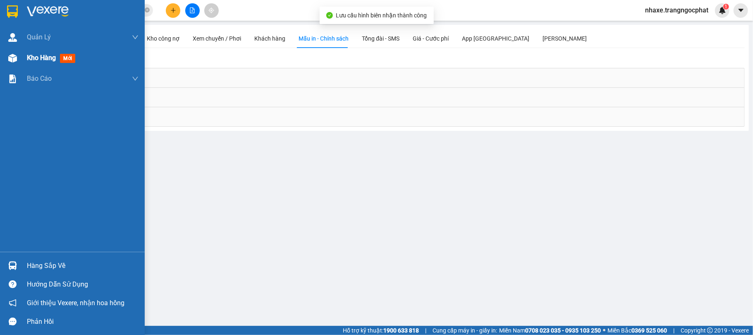
click at [15, 60] on img at bounding box center [12, 58] width 9 height 9
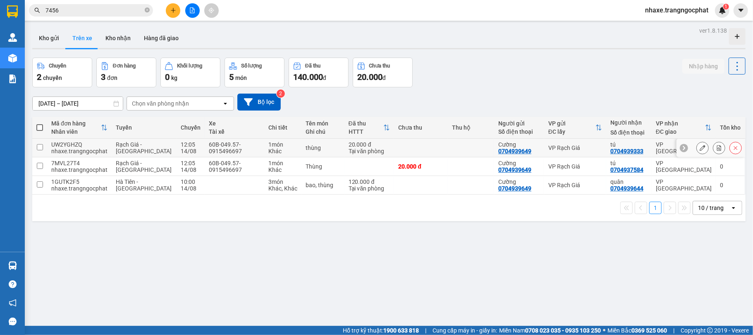
click at [702, 149] on icon at bounding box center [703, 148] width 6 height 6
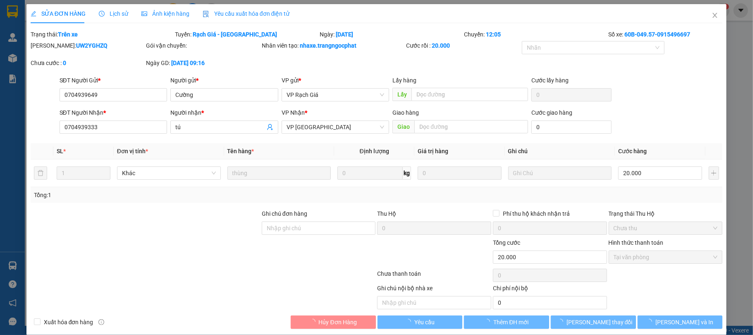
type input "0704939649"
type input "Cường"
type input "0704939333"
type input "tú"
type input "20.000"
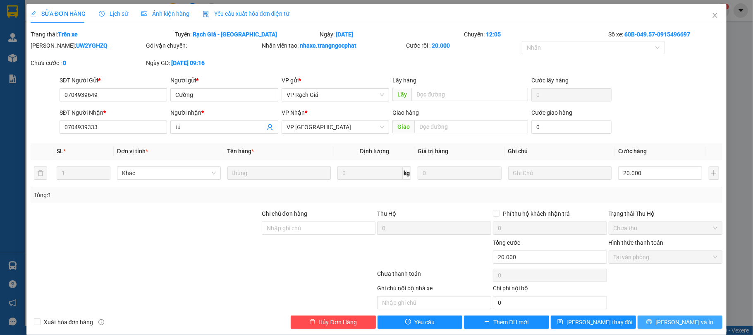
click at [682, 322] on span "Lưu và In" at bounding box center [685, 321] width 58 height 9
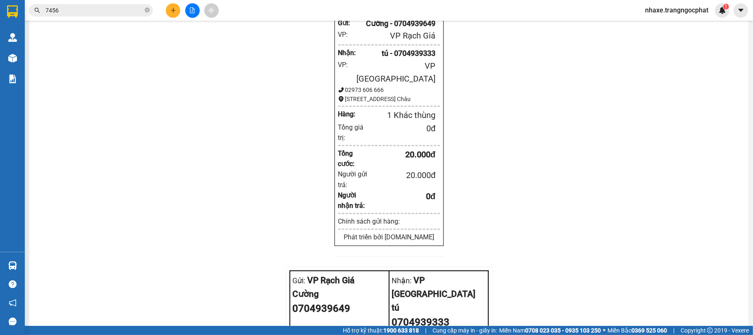
scroll to position [864, 0]
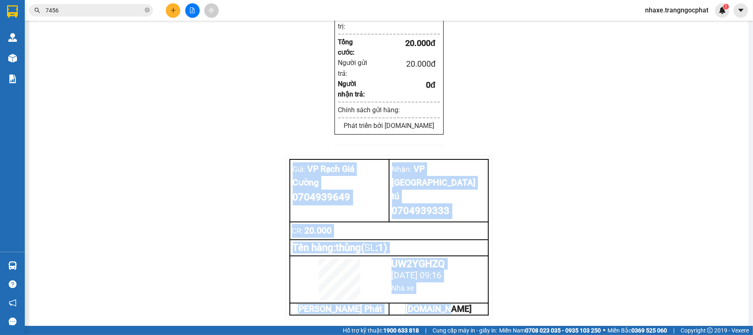
drag, startPoint x: 292, startPoint y: 158, endPoint x: 470, endPoint y: 285, distance: 219.1
click at [460, 285] on tbody "Gửi: VP Rạch Giá Cường 0704939649 Nhận: VP Hà Tiên tú 0704939333 CR : 20.000 Tê…" at bounding box center [389, 237] width 199 height 156
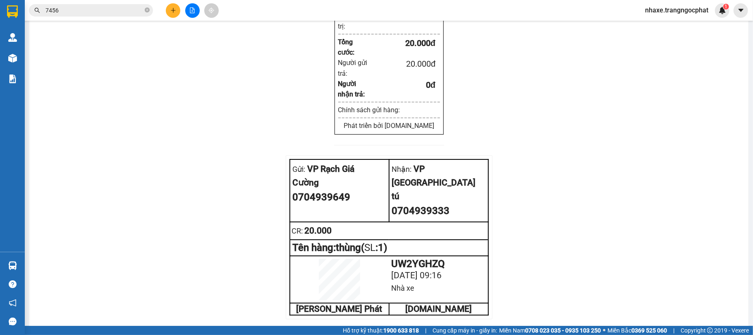
click at [470, 303] on td "VEXERE.COM" at bounding box center [438, 309] width 99 height 12
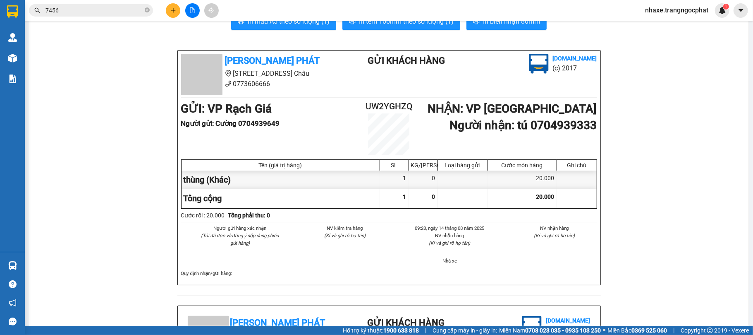
scroll to position [0, 0]
